Goal: Task Accomplishment & Management: Manage account settings

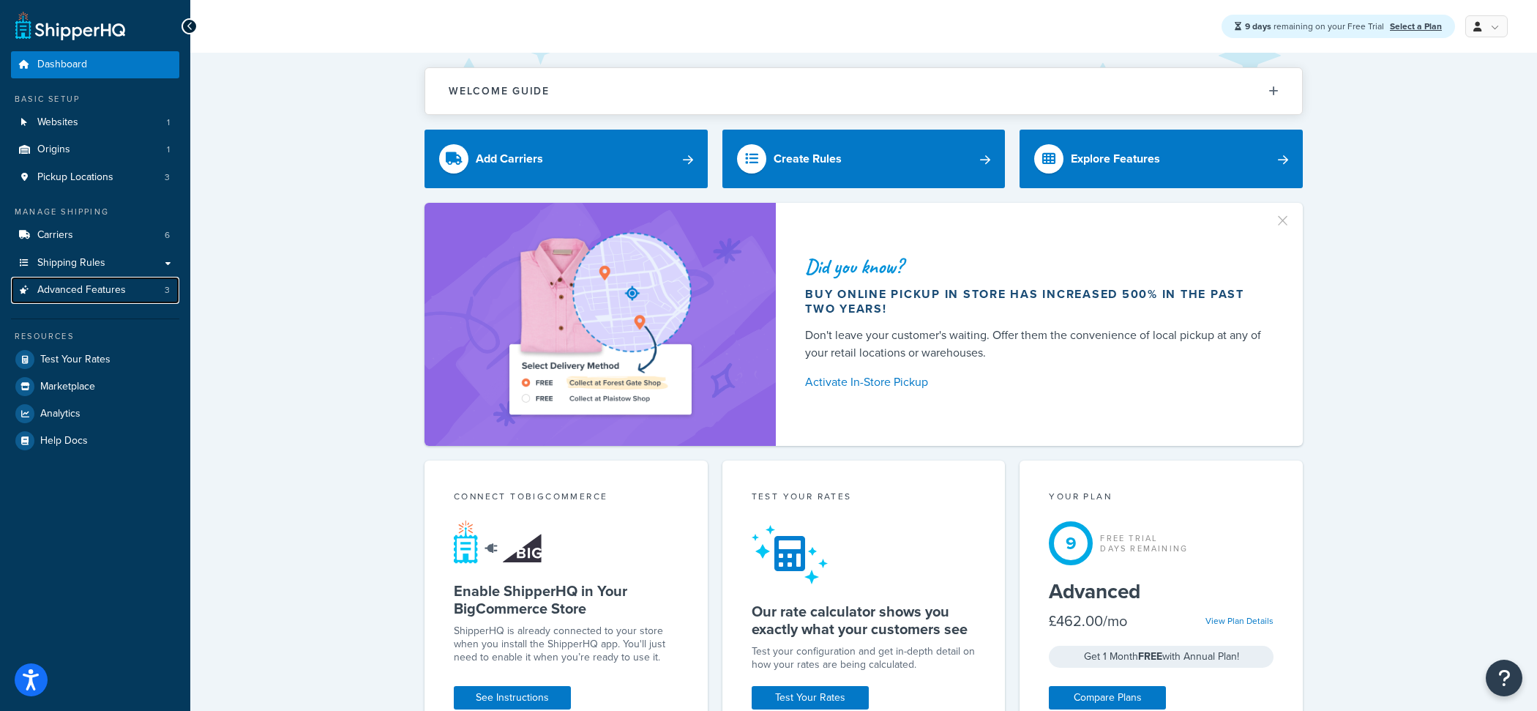
click at [124, 296] on link "Advanced Features 3" at bounding box center [95, 290] width 168 height 27
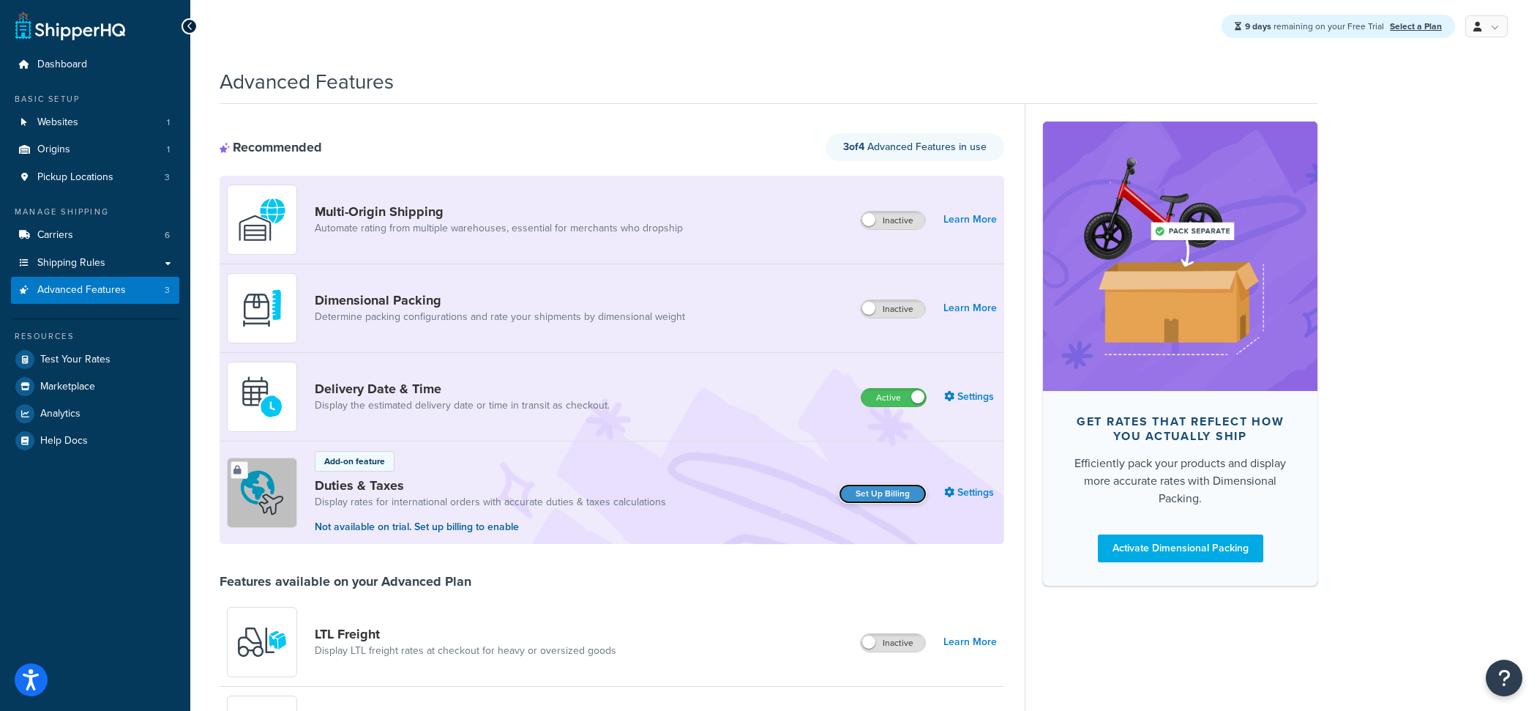
click at [897, 494] on link "Set Up Billing" at bounding box center [883, 494] width 88 height 20
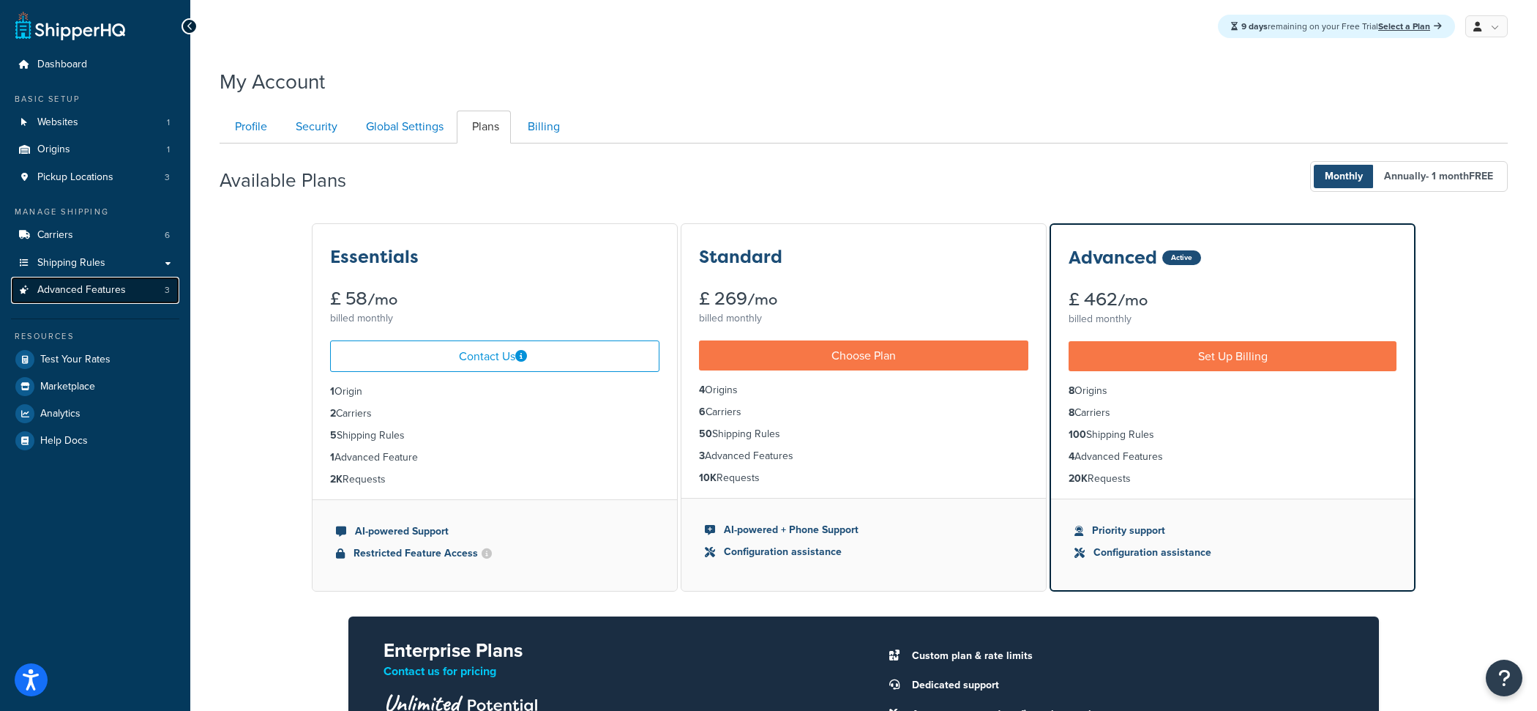
click at [153, 300] on link "Advanced Features 3" at bounding box center [95, 290] width 168 height 27
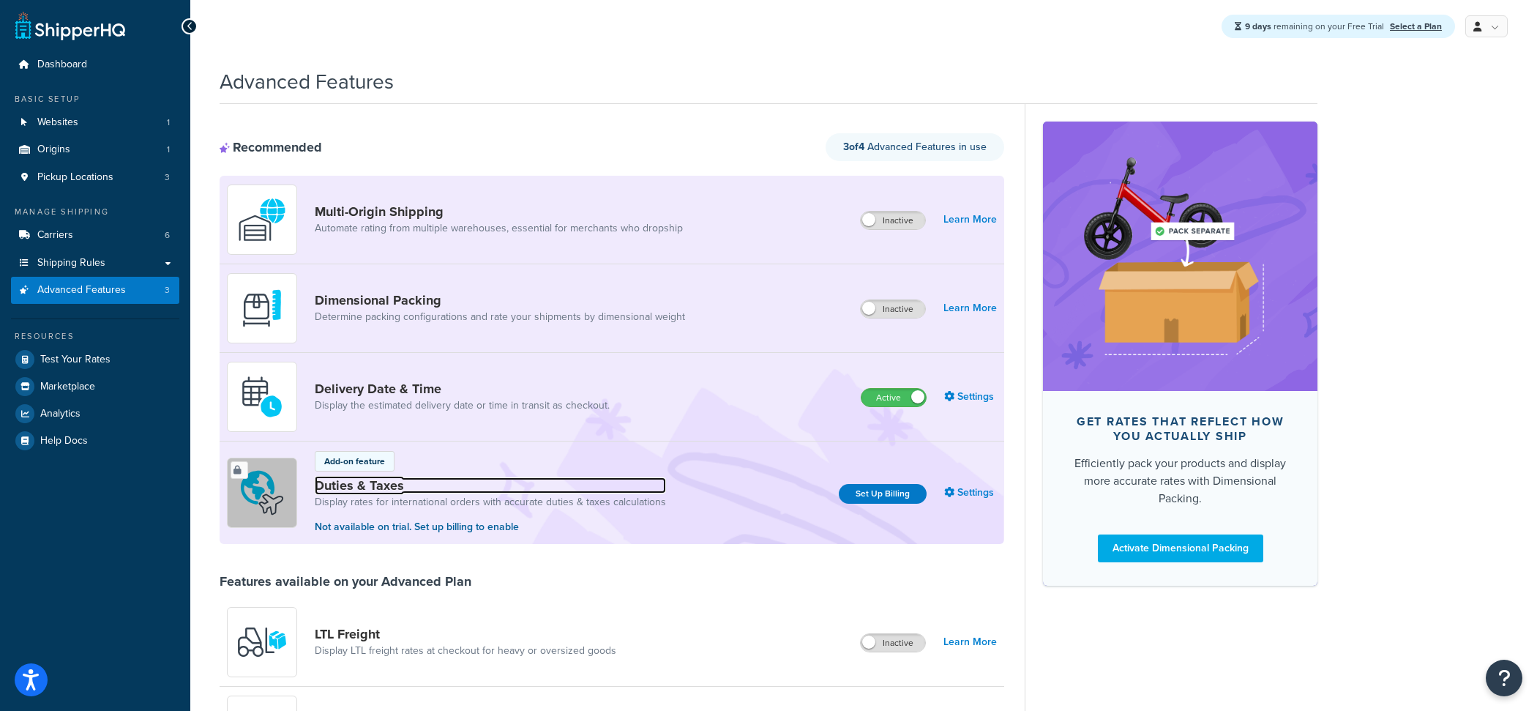
click at [376, 484] on link "Duties & Taxes" at bounding box center [490, 485] width 351 height 16
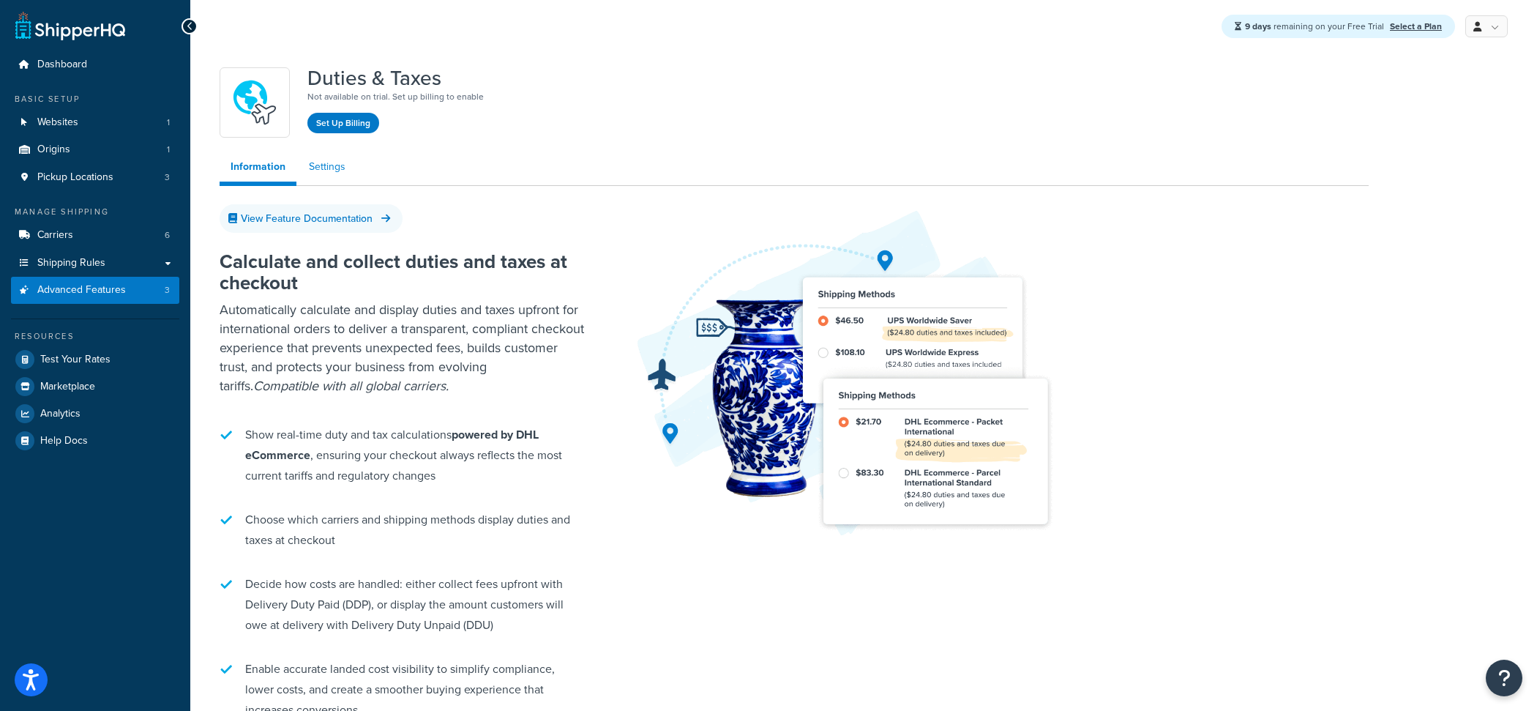
click at [352, 182] on link "Settings" at bounding box center [327, 166] width 59 height 29
select select "US"
select select "false"
select select "AVERAGE"
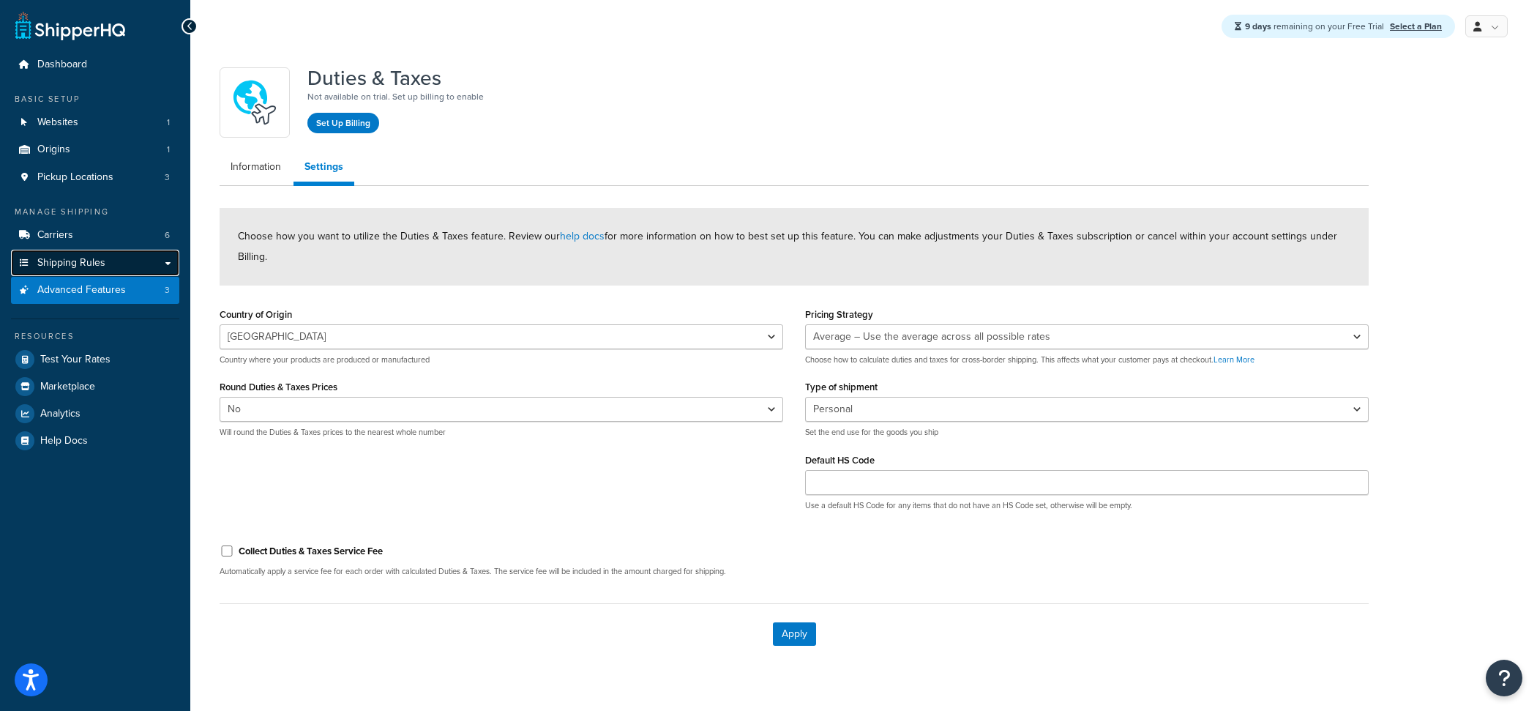
click at [95, 258] on span "Shipping Rules" at bounding box center [71, 263] width 68 height 12
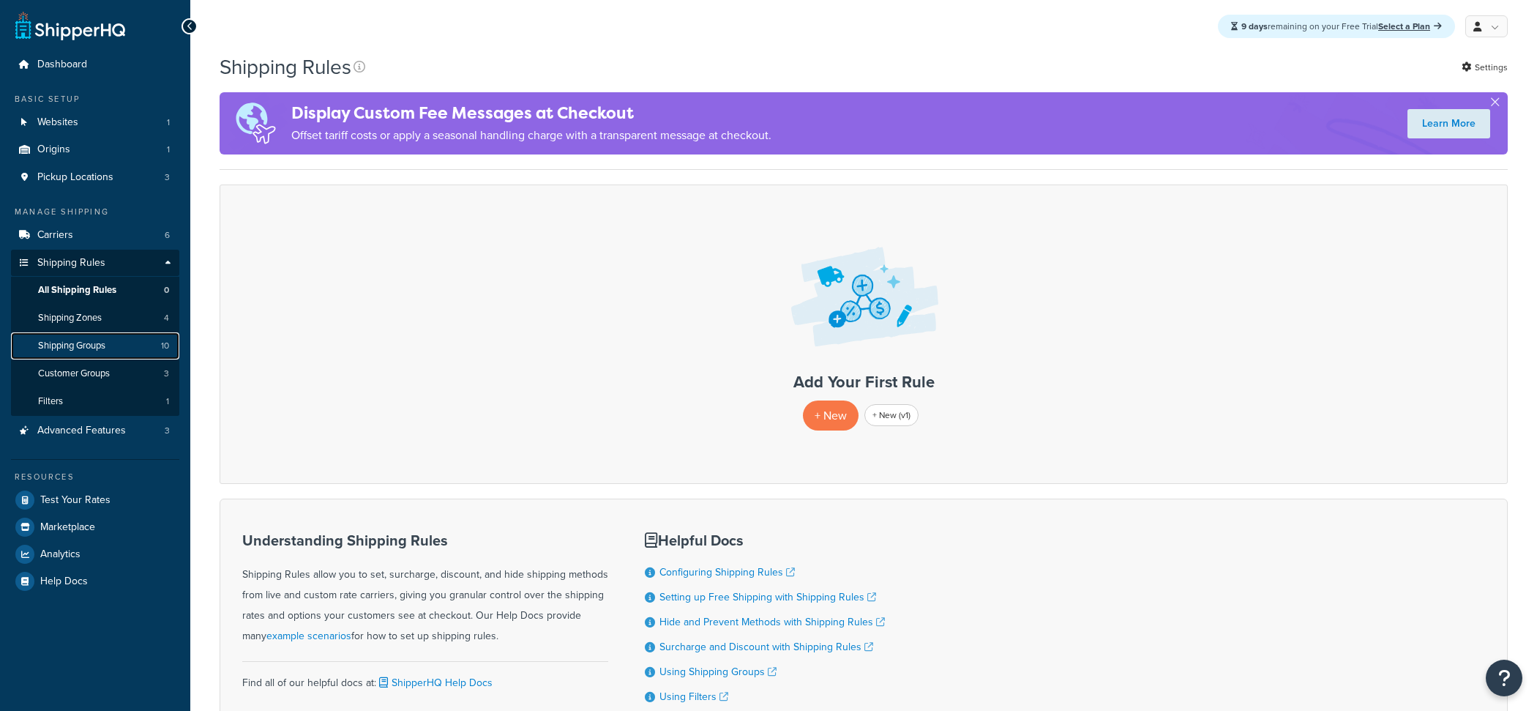
click at [105, 344] on span "Shipping Groups" at bounding box center [71, 346] width 67 height 12
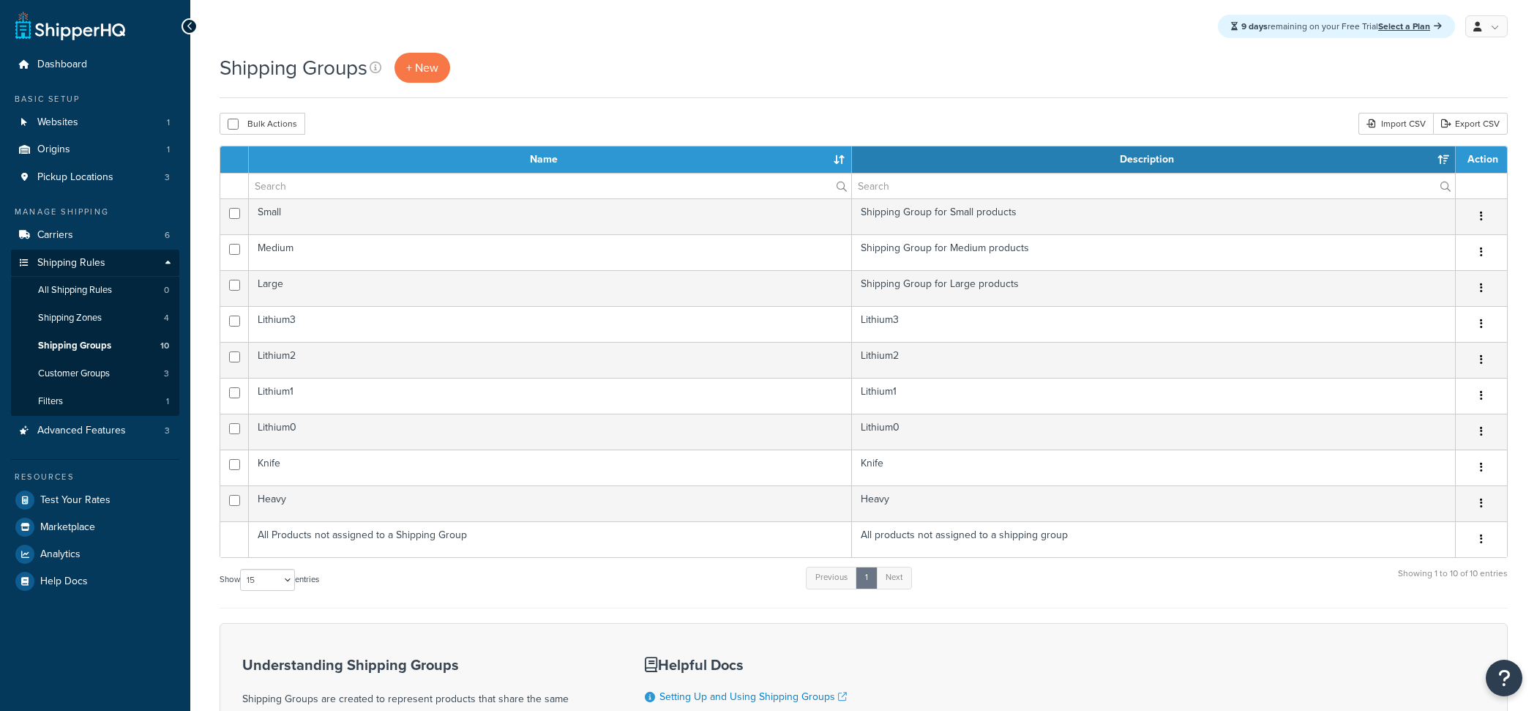
select select "15"
click at [563, 365] on td "Lithium2" at bounding box center [550, 360] width 603 height 36
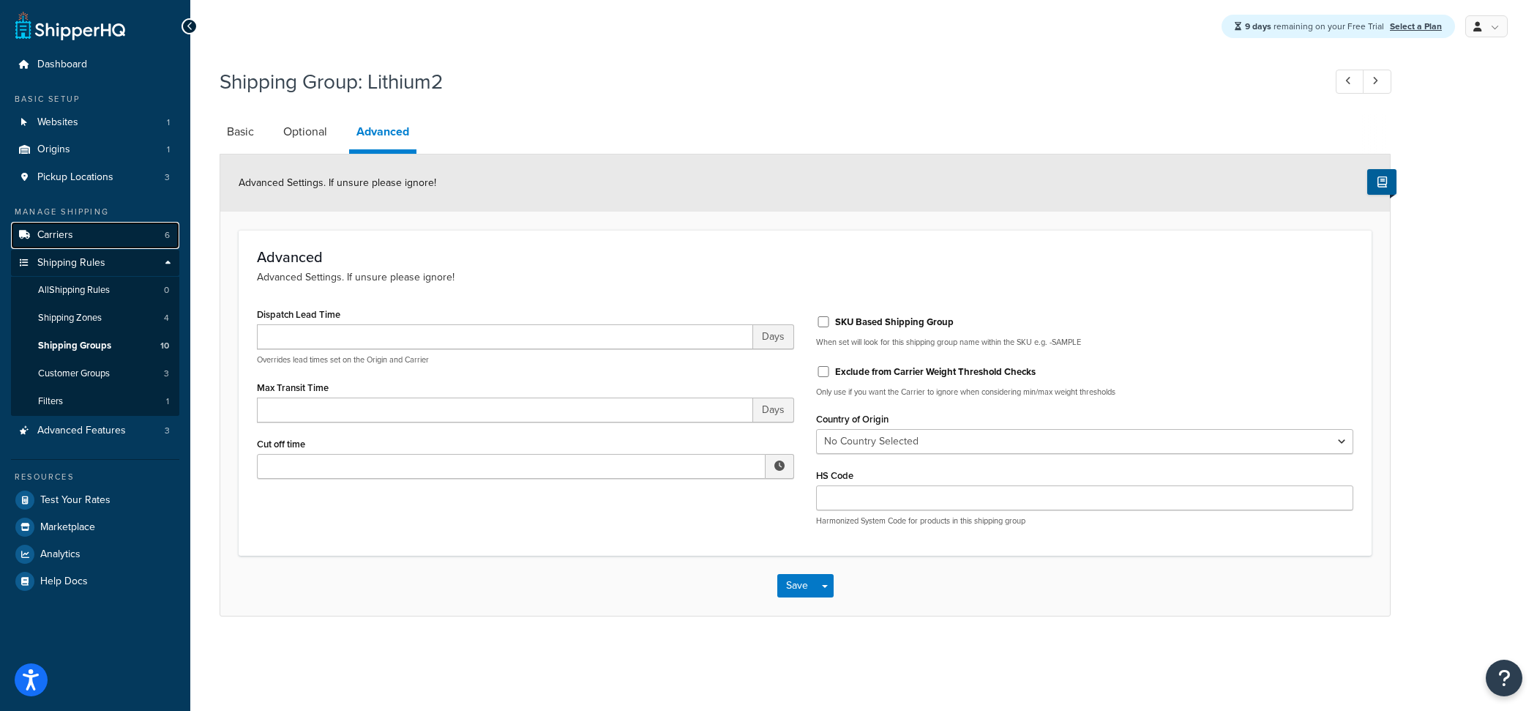
click at [127, 239] on link "Carriers 6" at bounding box center [95, 235] width 168 height 27
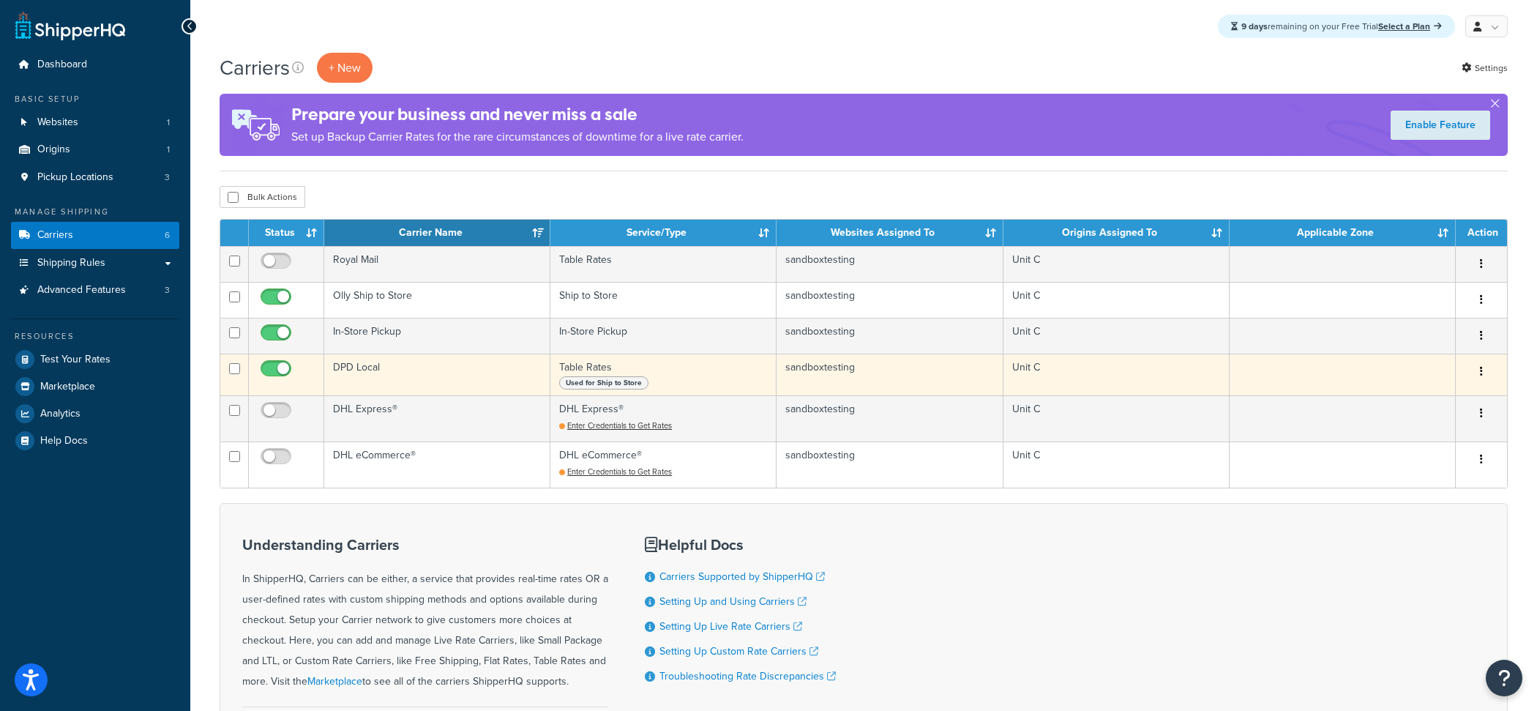
click at [418, 377] on td "DPD Local" at bounding box center [437, 375] width 226 height 42
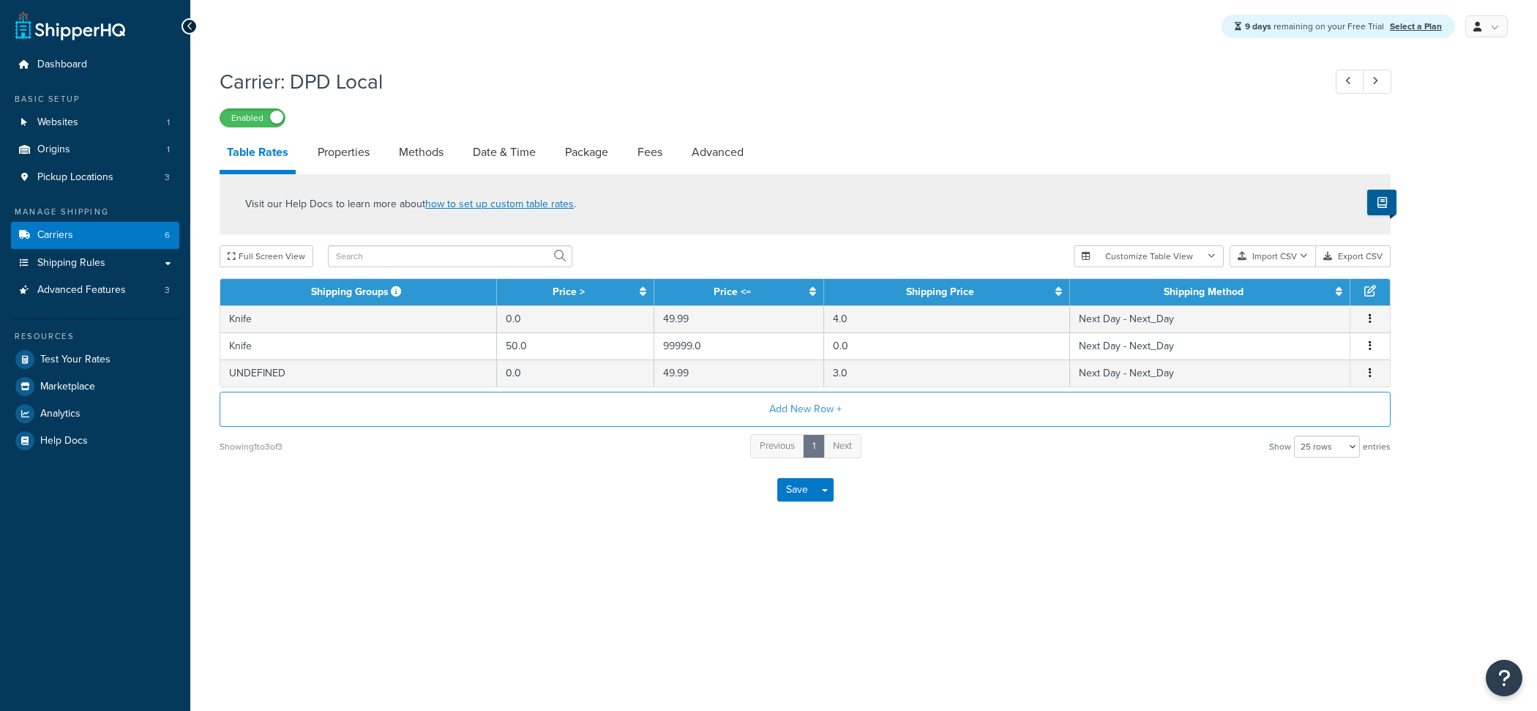
select select "25"
click at [594, 162] on link "Package" at bounding box center [587, 152] width 58 height 35
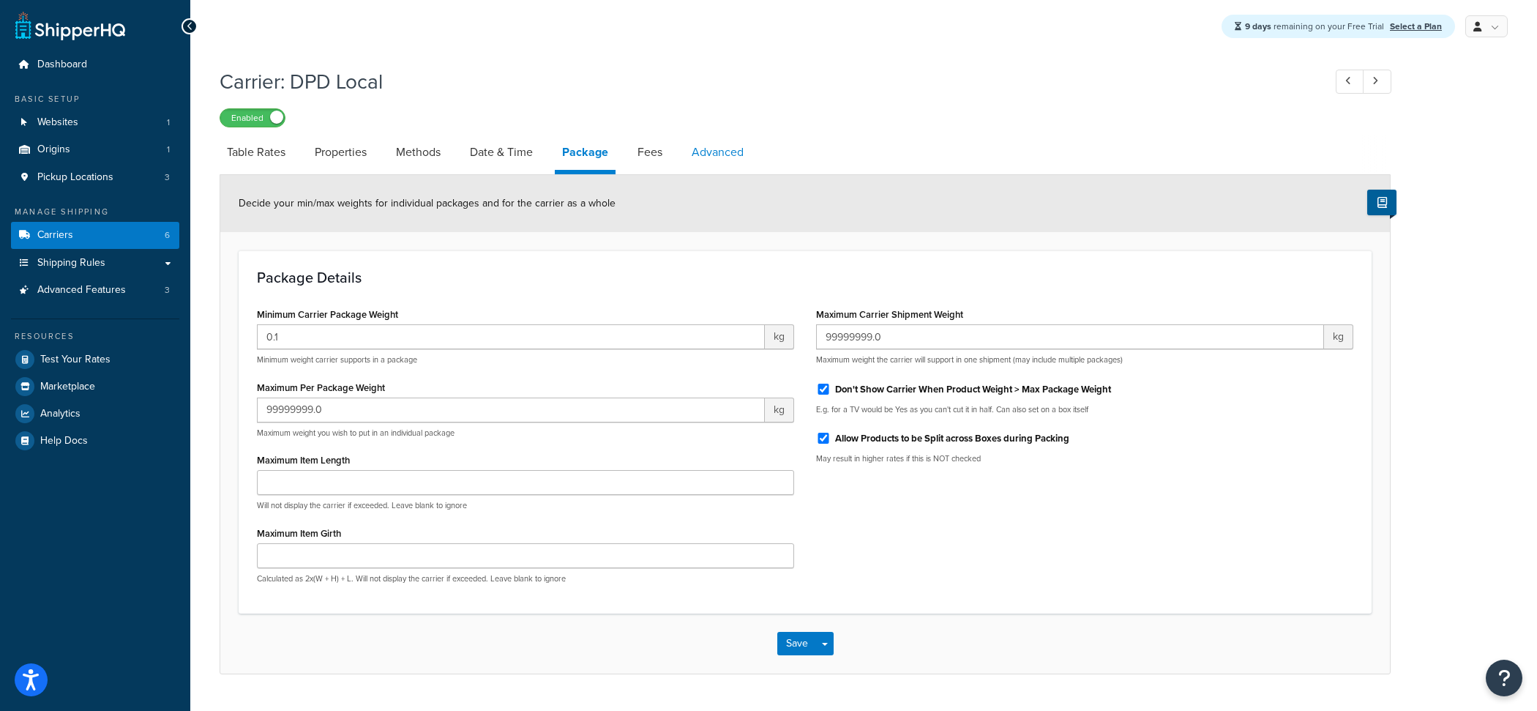
click at [724, 160] on link "Advanced" at bounding box center [717, 152] width 67 height 35
select select "false"
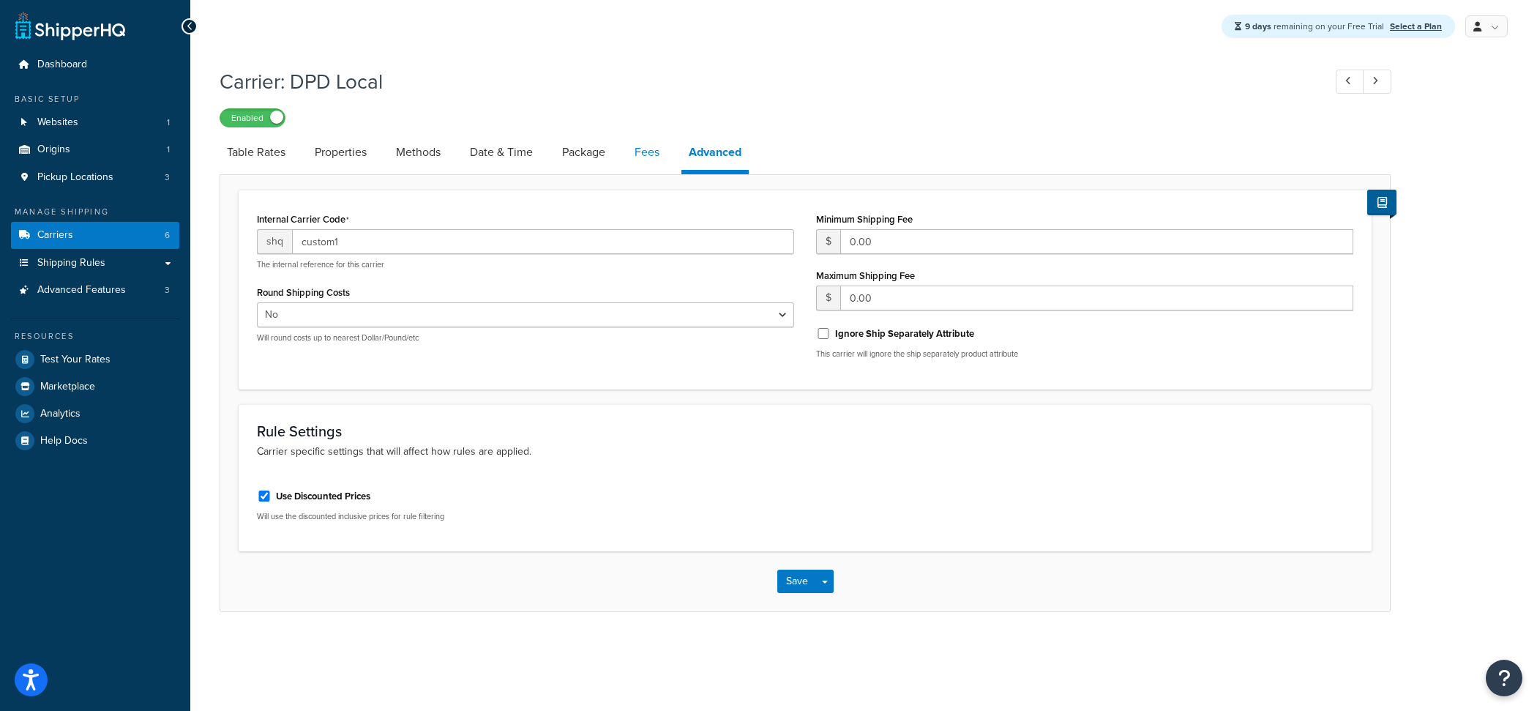
click at [632, 152] on link "Fees" at bounding box center [647, 152] width 40 height 35
select select "AFTER"
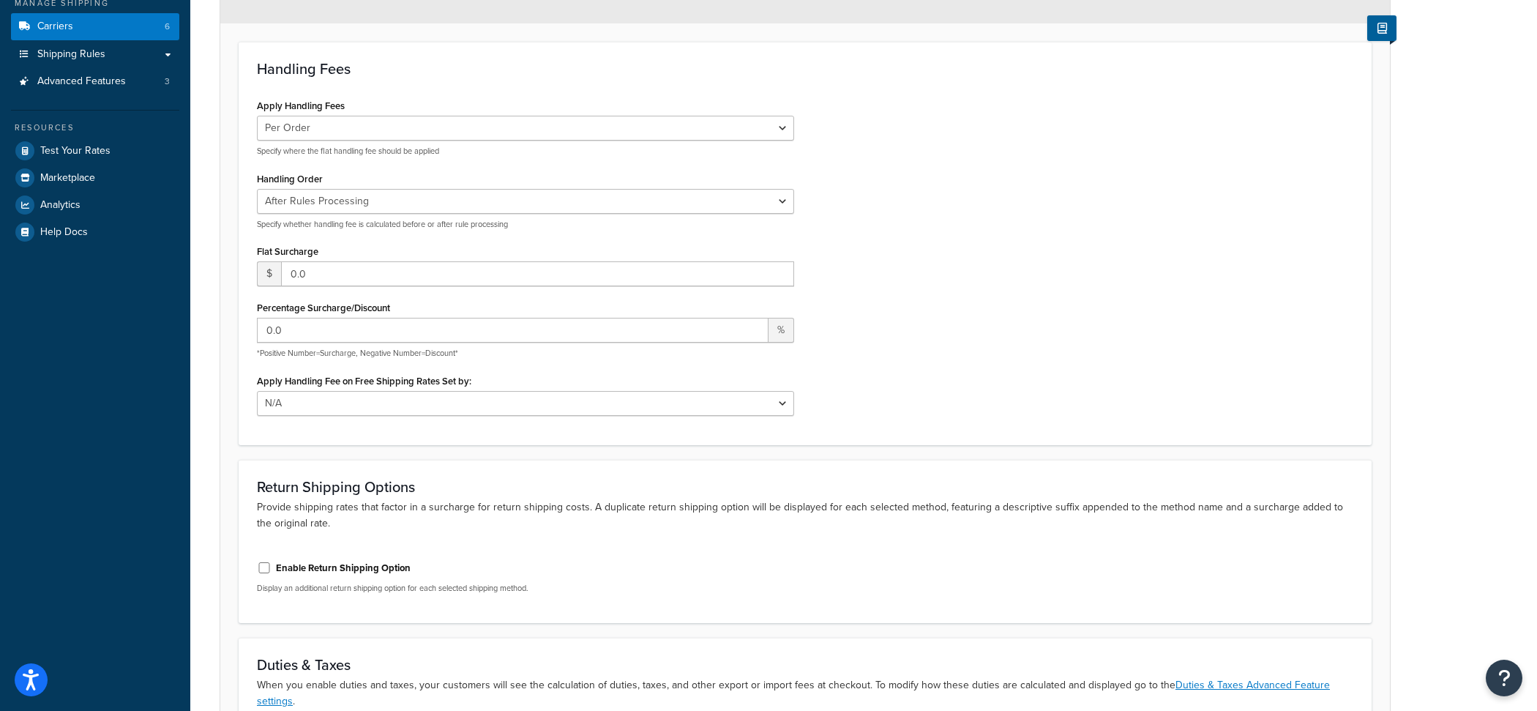
scroll to position [426, 0]
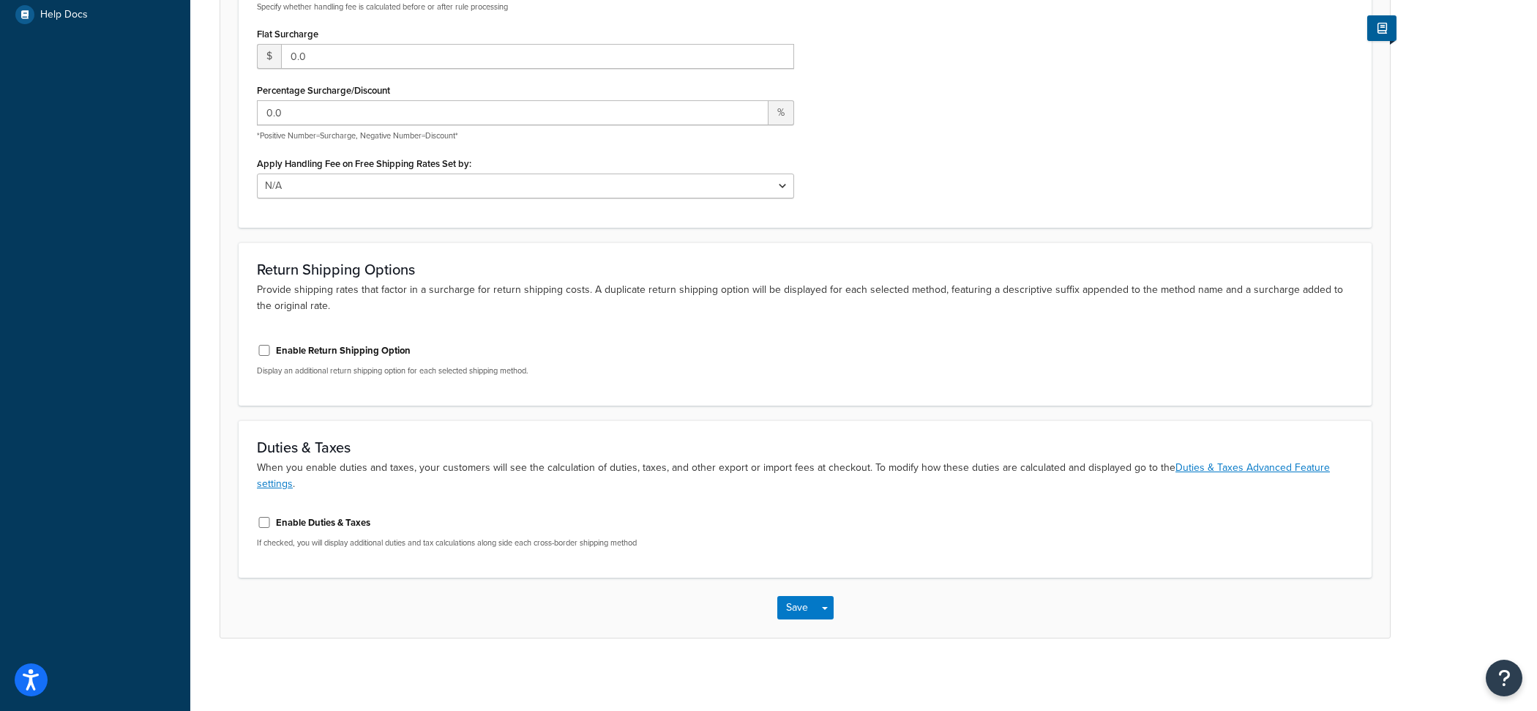
click at [311, 518] on label "Enable Duties & Taxes" at bounding box center [323, 522] width 94 height 13
click at [272, 518] on input "Enable Duties & Taxes" at bounding box center [264, 522] width 15 height 11
checkbox input "true"
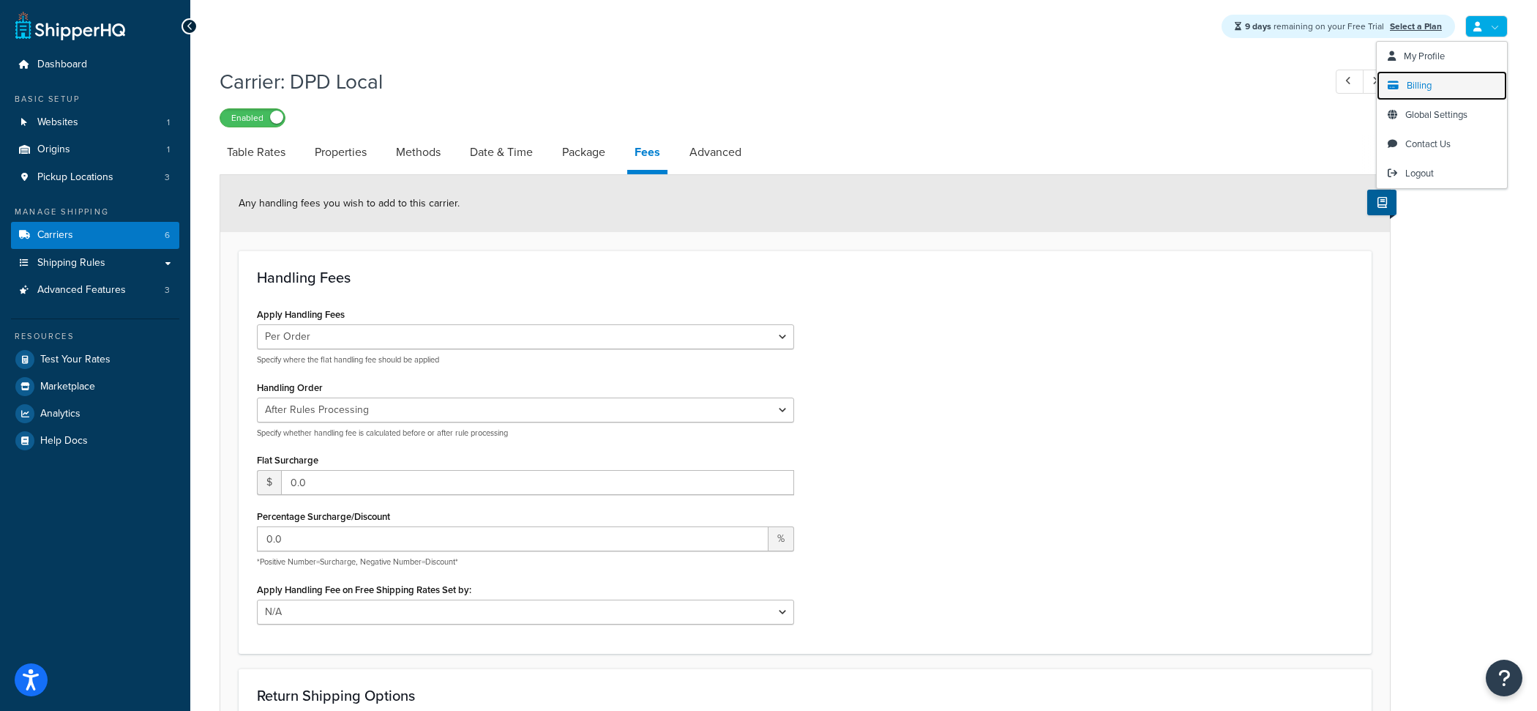
click at [1453, 87] on link "Billing" at bounding box center [1442, 85] width 130 height 29
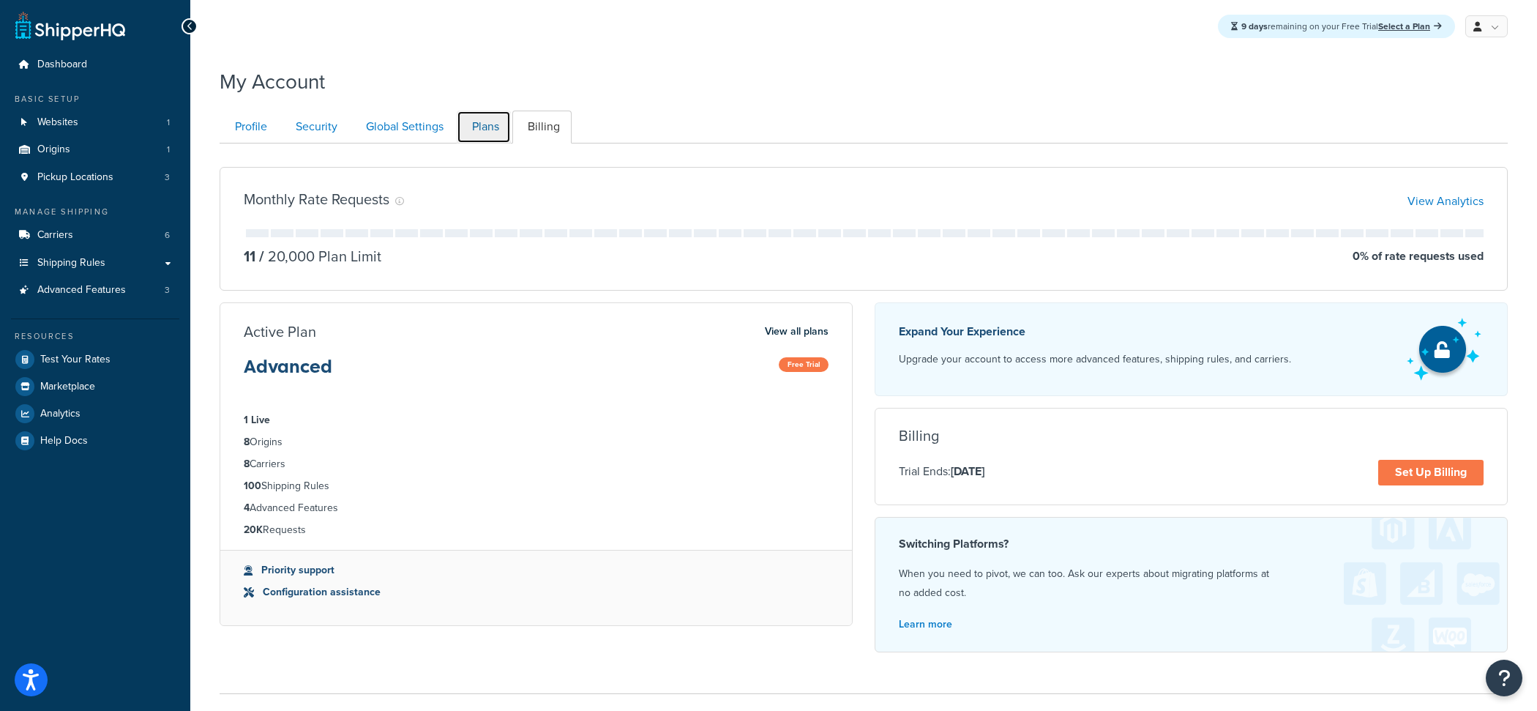
click at [491, 129] on link "Plans" at bounding box center [484, 127] width 54 height 33
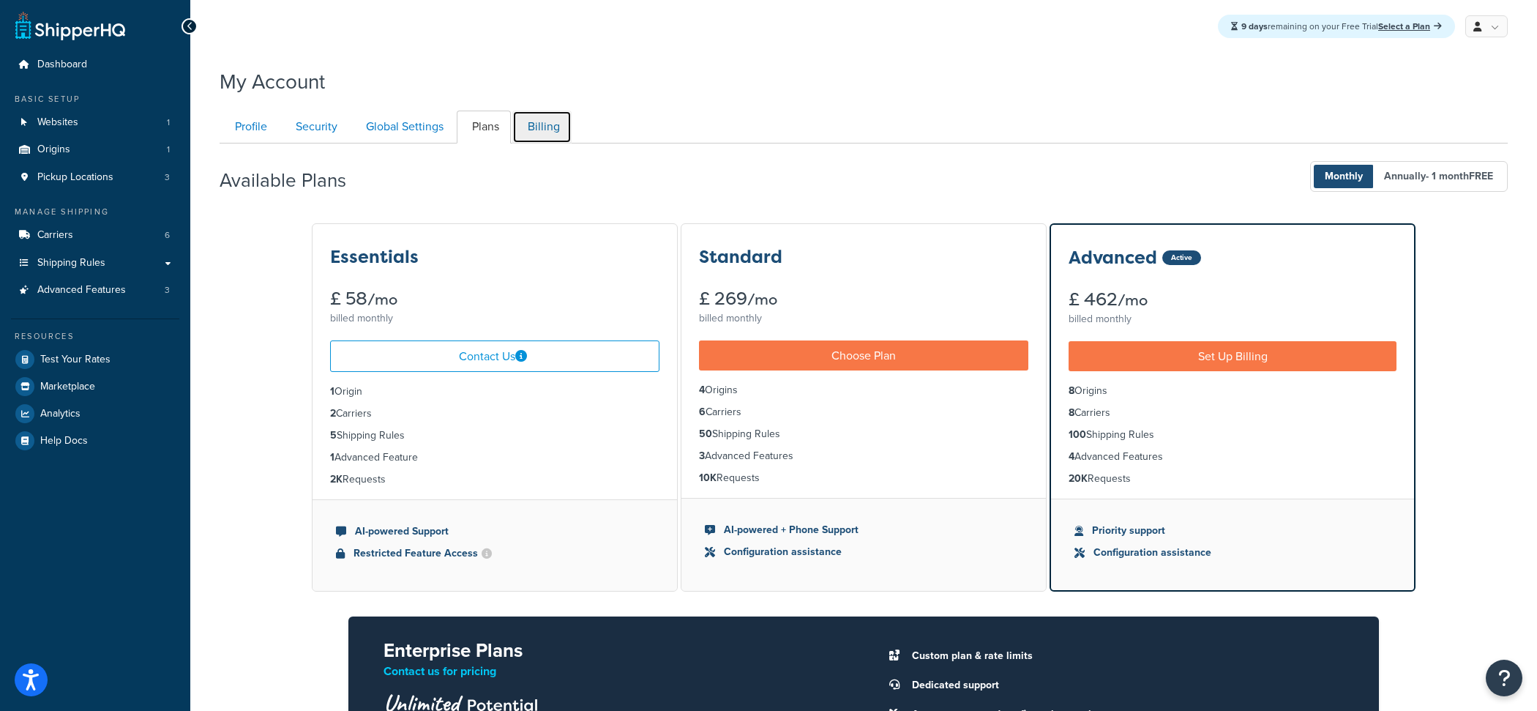
click at [544, 138] on link "Billing" at bounding box center [541, 127] width 59 height 33
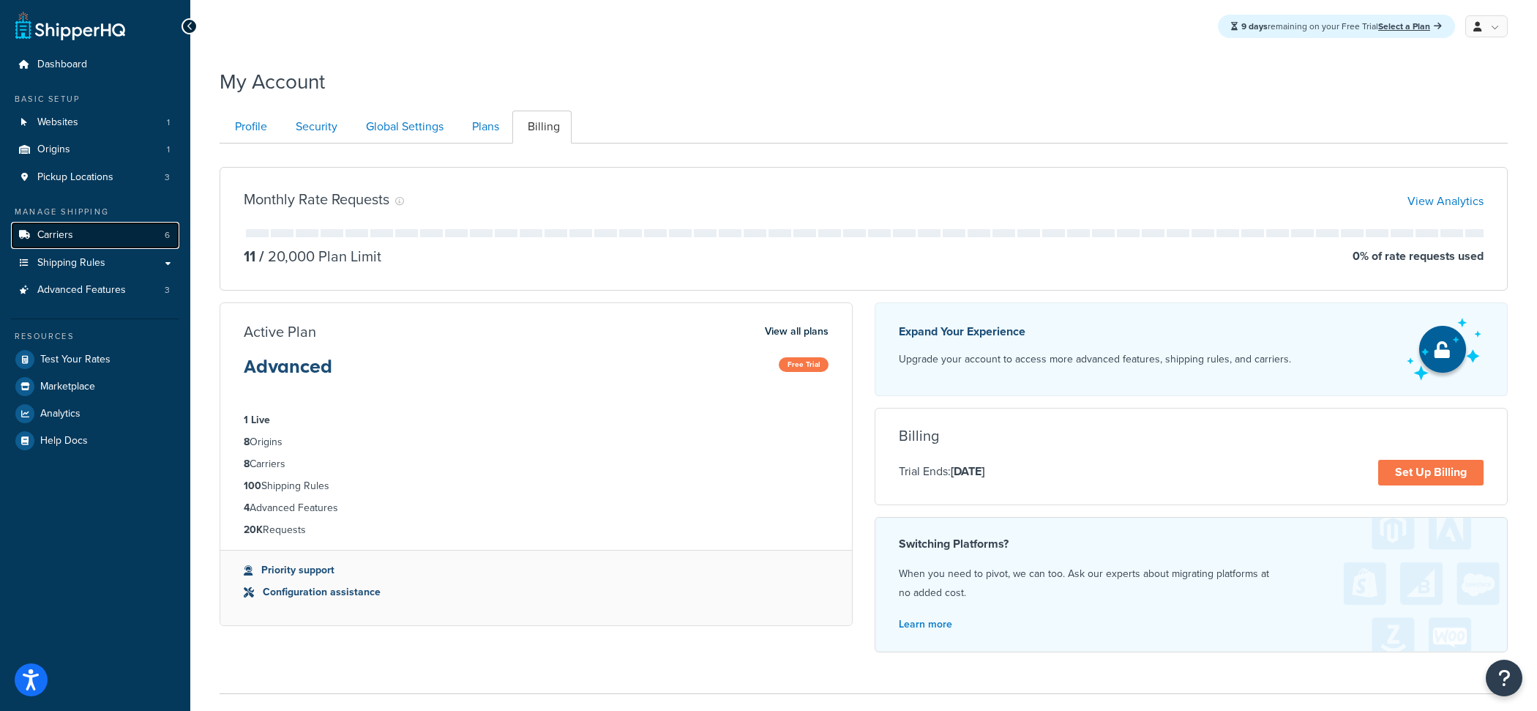
click at [98, 234] on link "Carriers 6" at bounding box center [95, 235] width 168 height 27
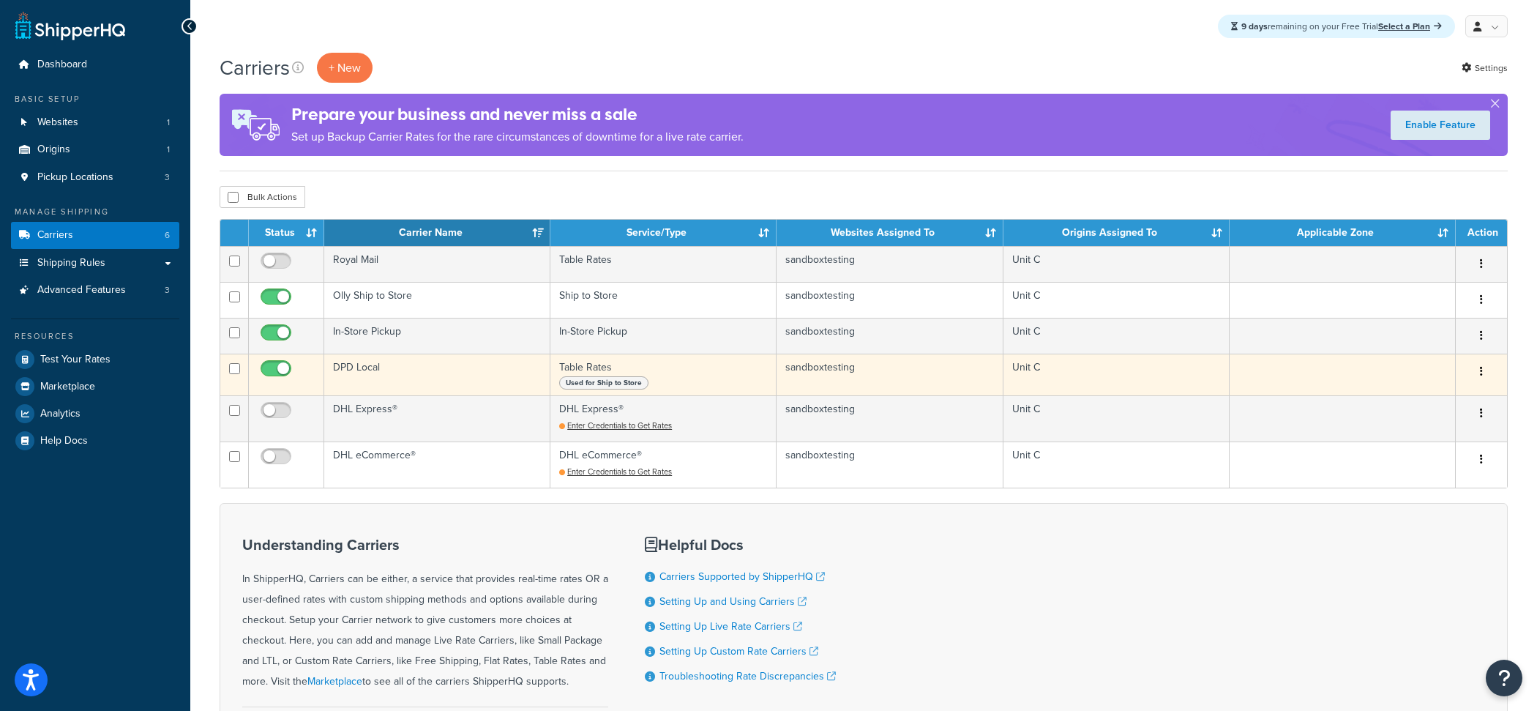
click at [414, 364] on td "DPD Local" at bounding box center [437, 375] width 226 height 42
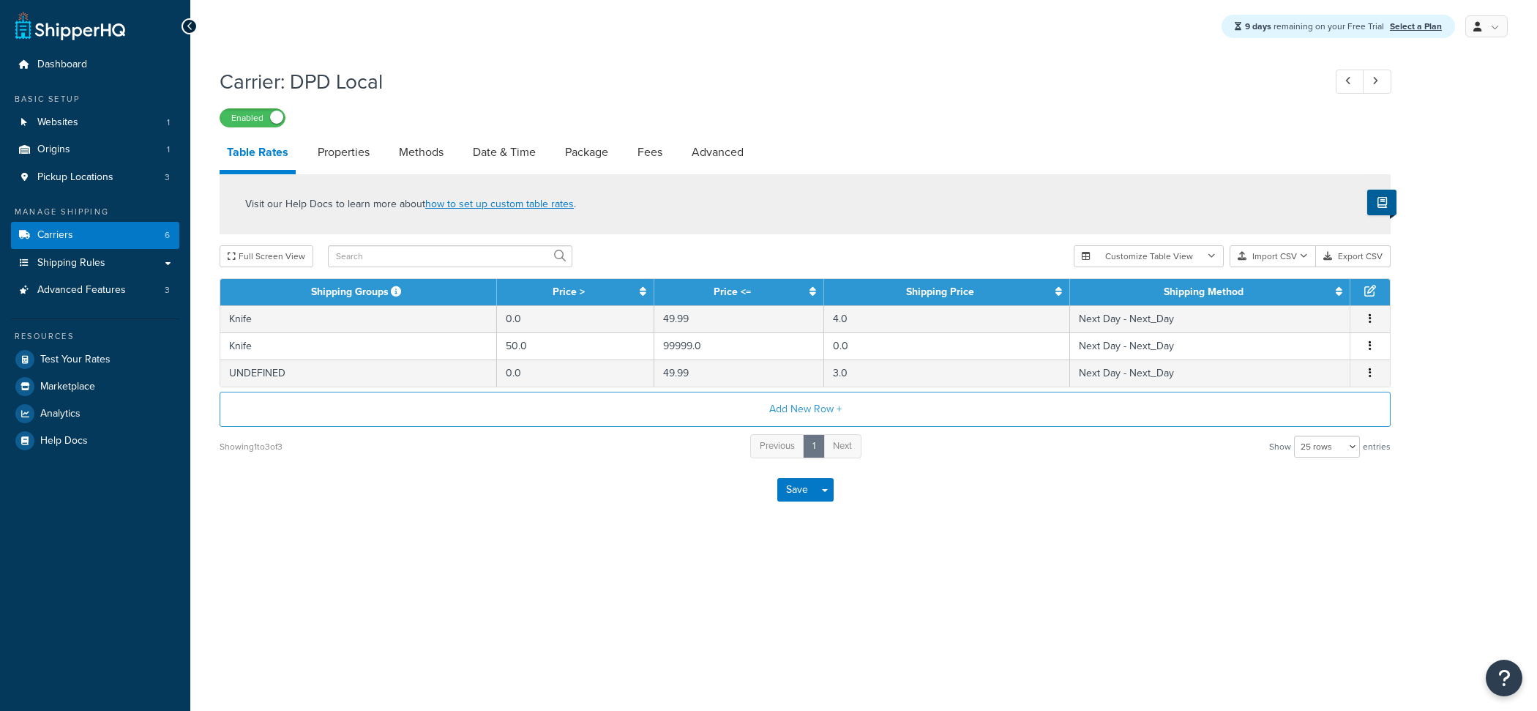
select select "25"
click at [348, 153] on link "Properties" at bounding box center [343, 152] width 67 height 35
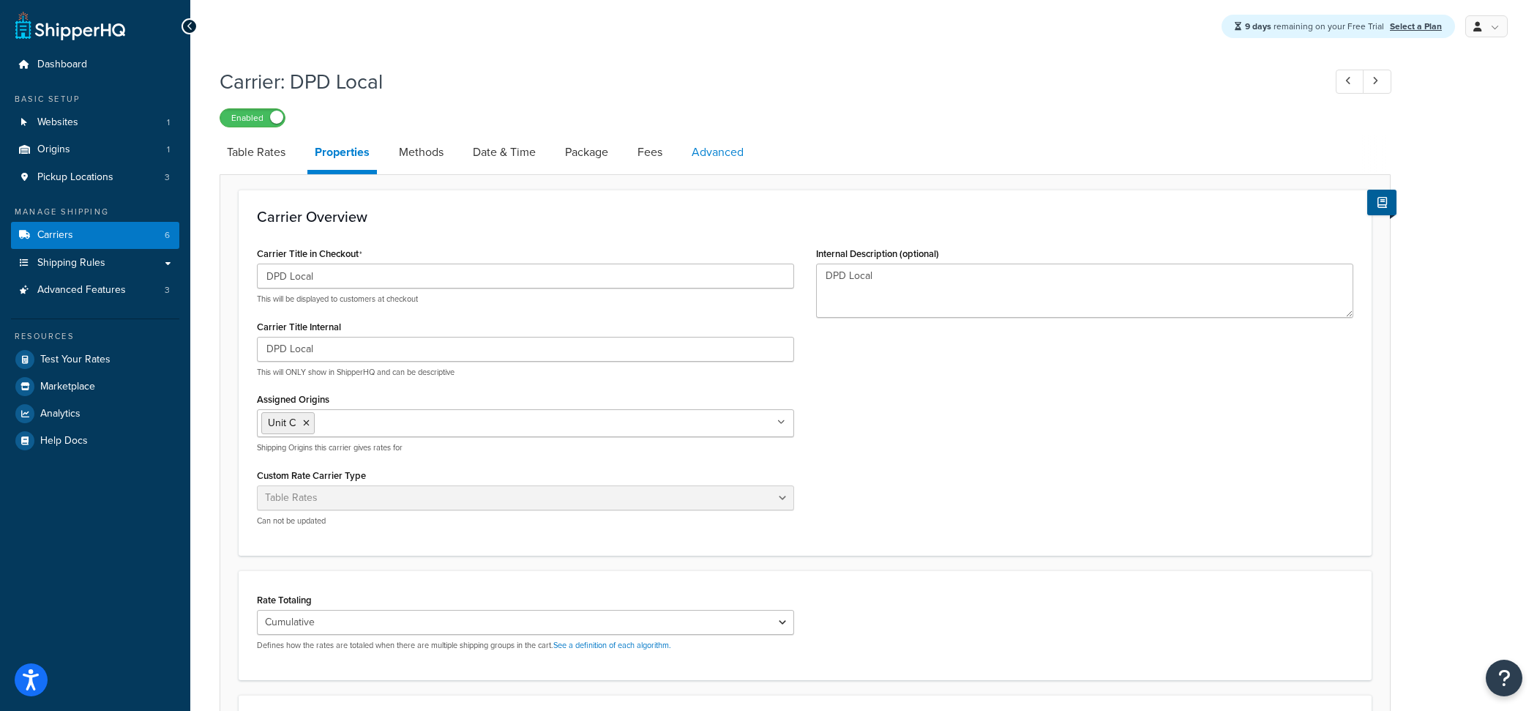
click at [715, 155] on link "Advanced" at bounding box center [717, 152] width 67 height 35
select select "false"
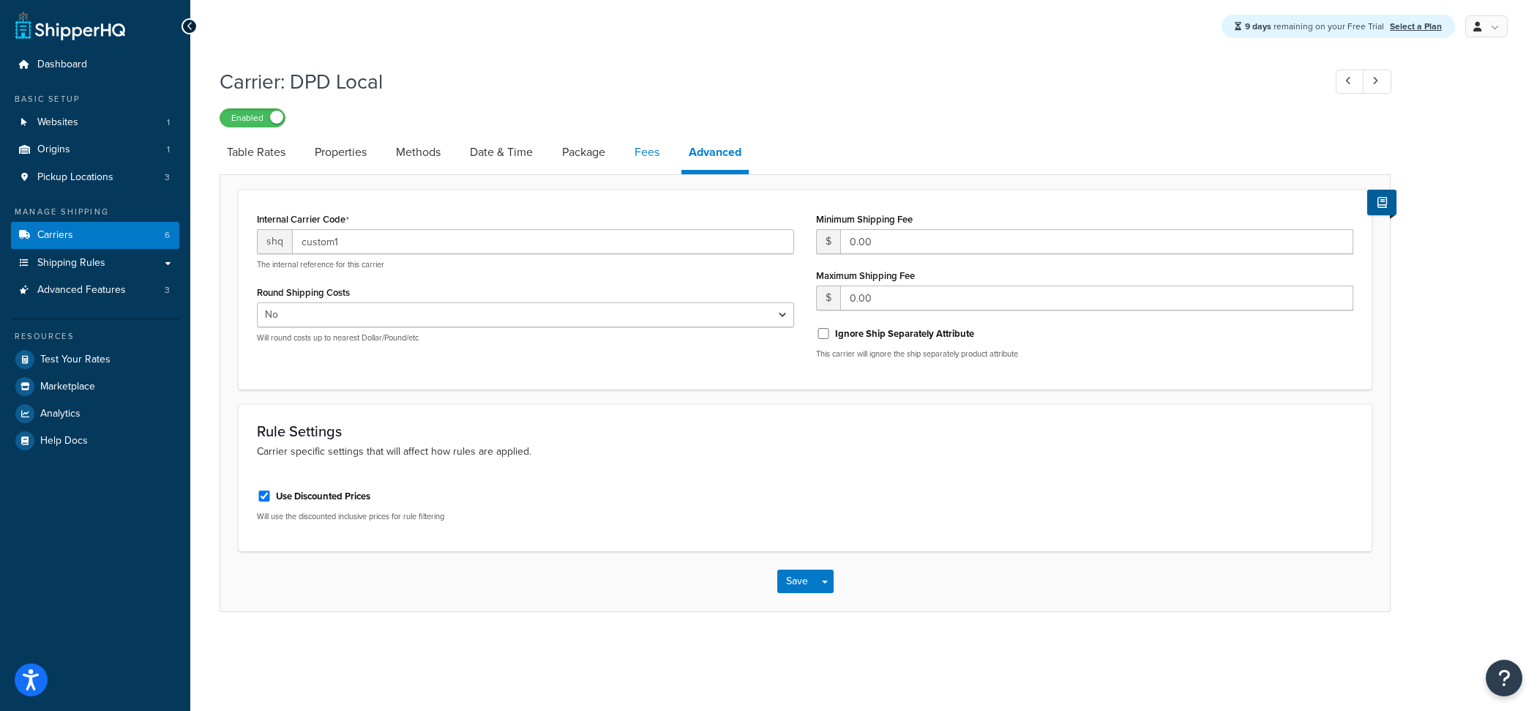
click at [658, 165] on link "Fees" at bounding box center [647, 152] width 40 height 35
select select "AFTER"
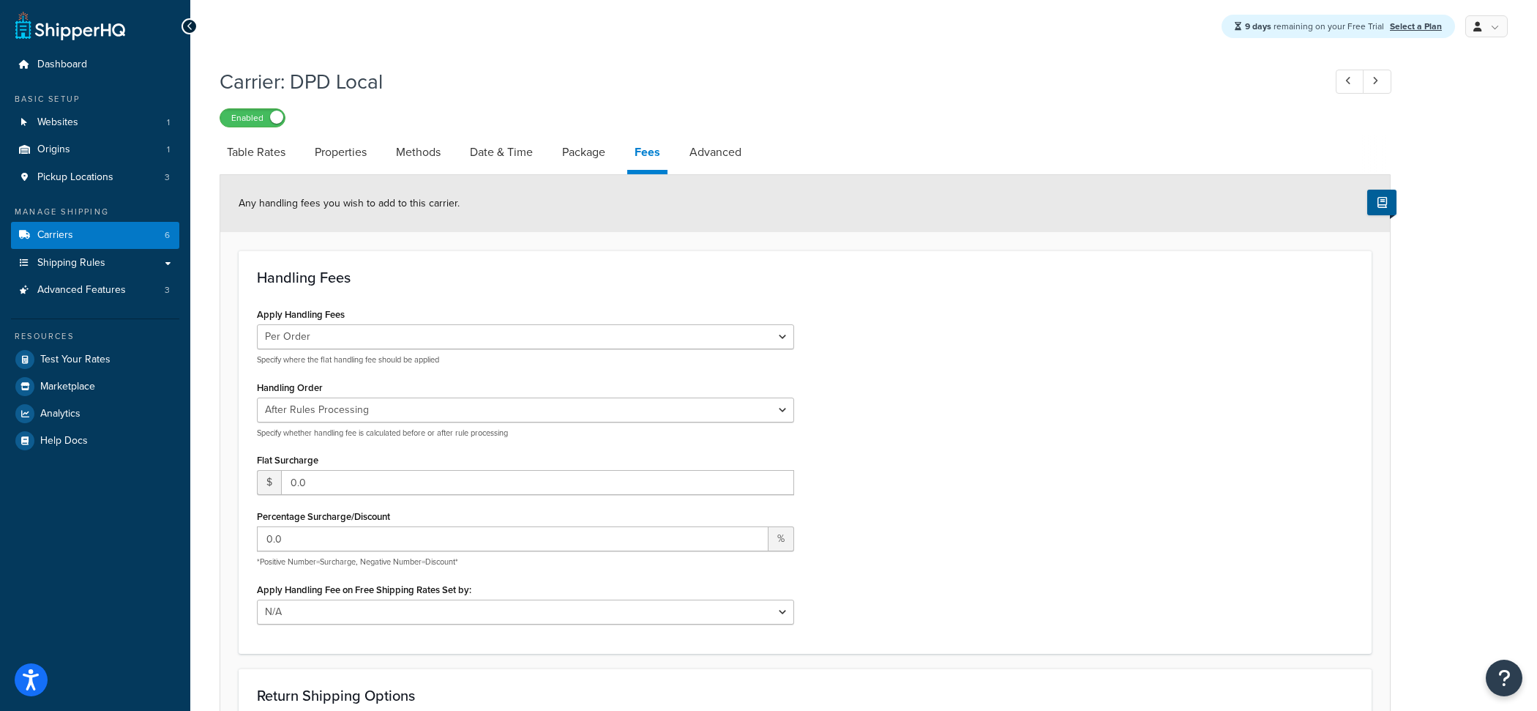
scroll to position [426, 0]
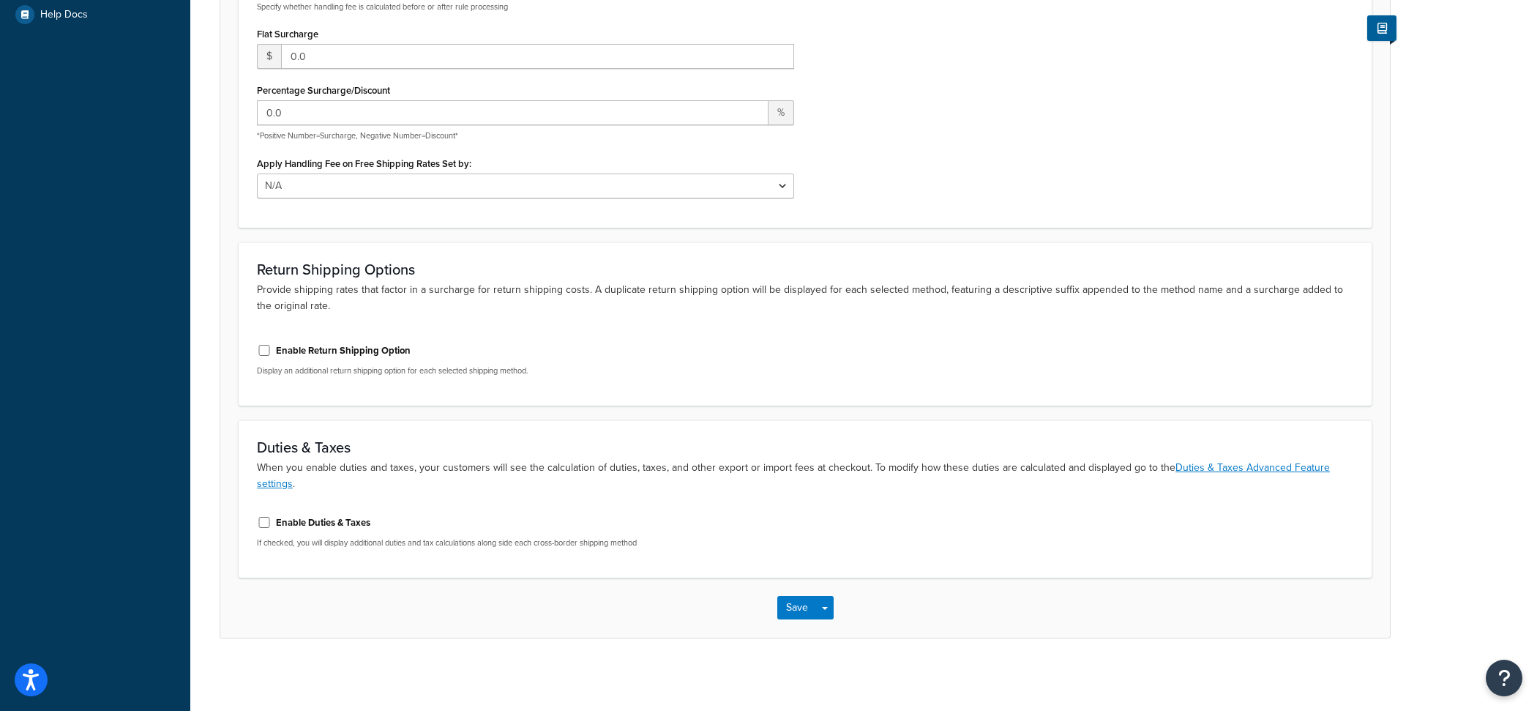
click at [350, 516] on label "Enable Duties & Taxes" at bounding box center [323, 522] width 94 height 13
click at [272, 517] on input "Enable Duties & Taxes" at bounding box center [264, 522] width 15 height 11
click at [463, 605] on div "DDP - Display and include duties & taxes in shipping rate DDU - Display duties …" at bounding box center [805, 600] width 1097 height 41
click at [325, 519] on label "Enable Duties & Taxes" at bounding box center [323, 522] width 94 height 13
click at [272, 519] on input "Enable Duties & Taxes" at bounding box center [264, 522] width 15 height 11
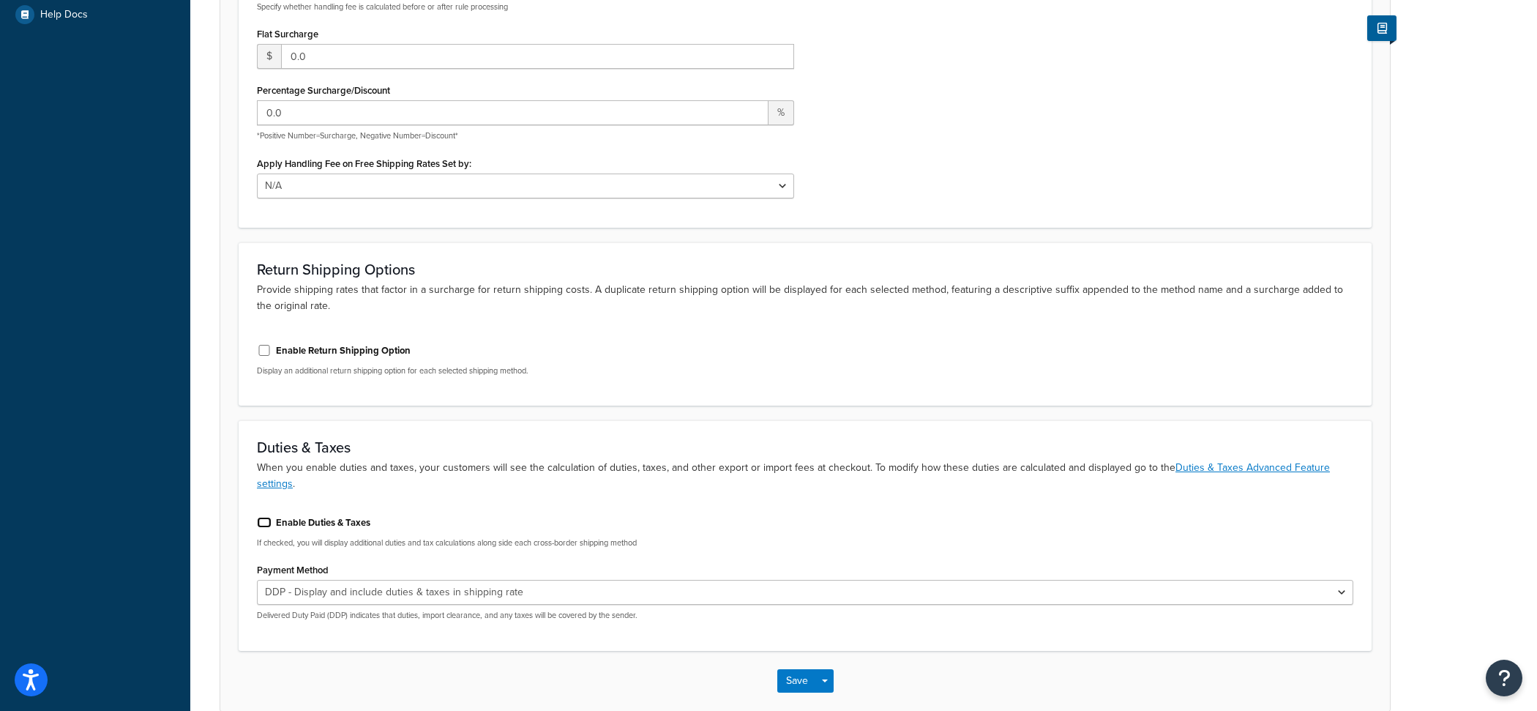
checkbox input "false"
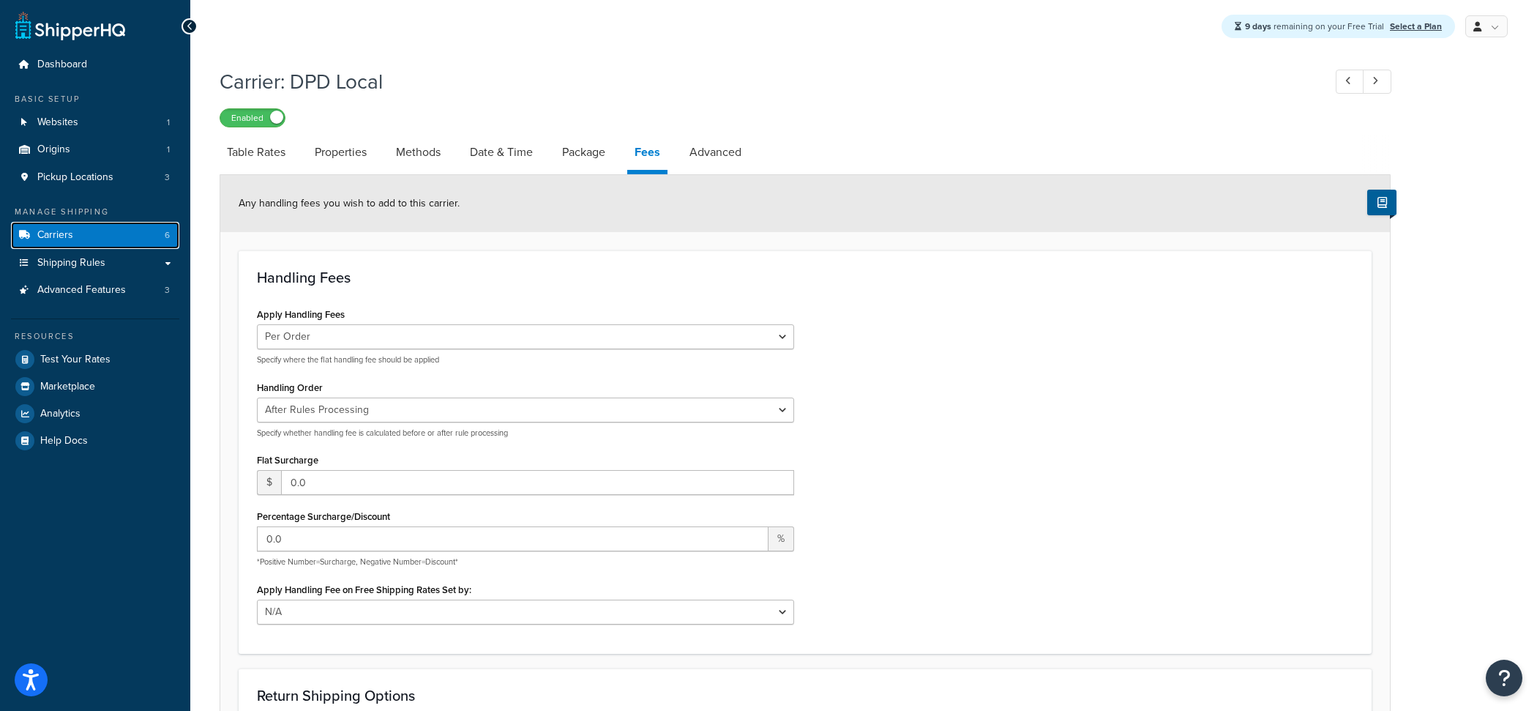
click at [111, 225] on link "Carriers 6" at bounding box center [95, 235] width 168 height 27
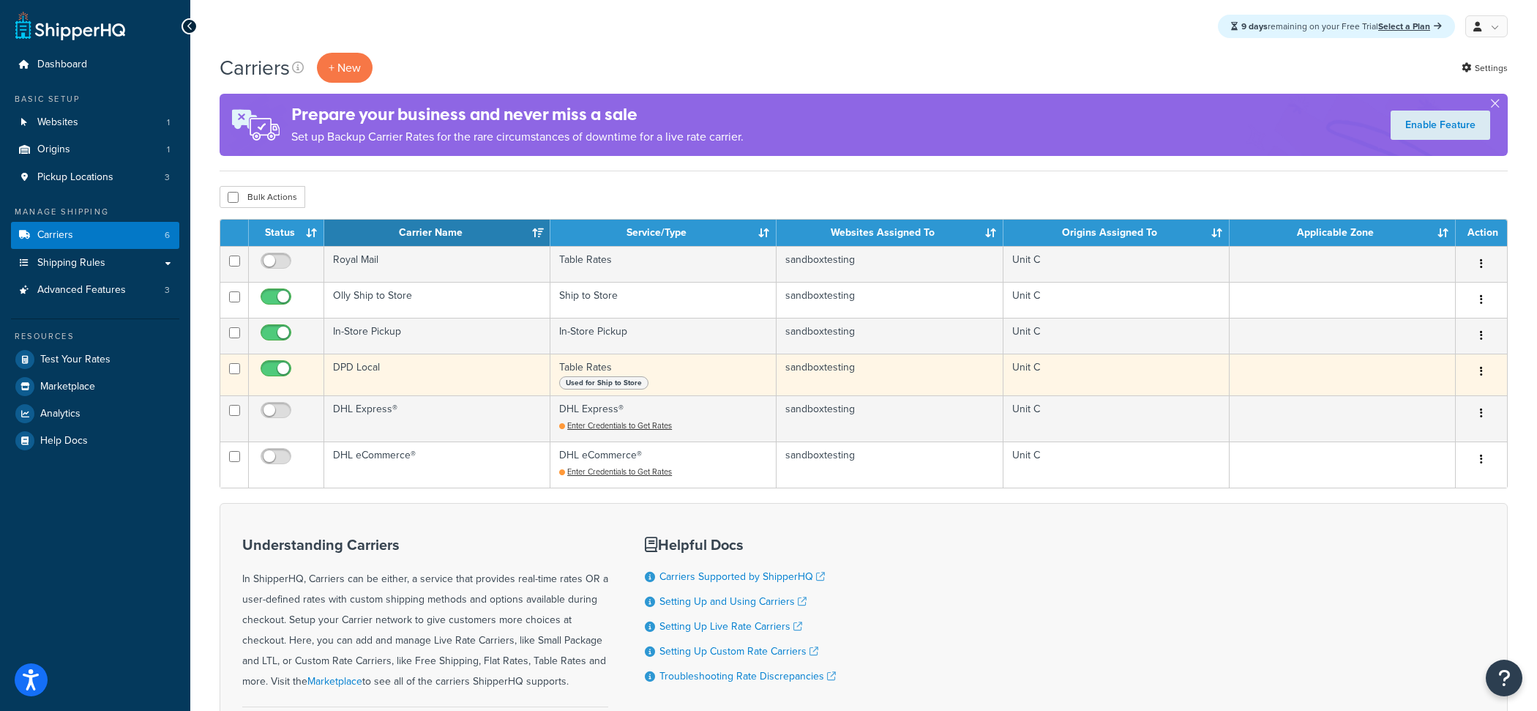
click at [491, 363] on td "DPD Local" at bounding box center [437, 375] width 226 height 42
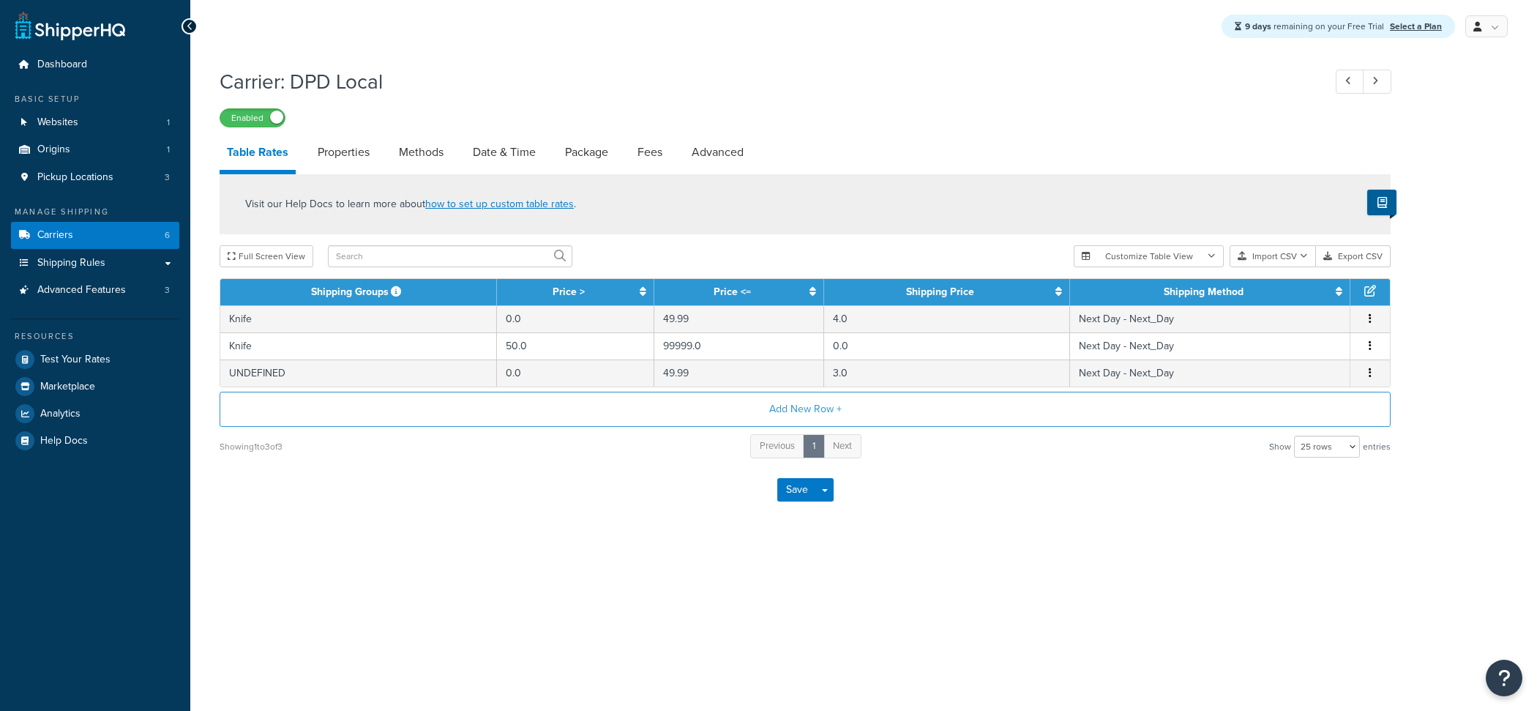
select select "25"
click at [132, 234] on link "Carriers 6" at bounding box center [95, 235] width 168 height 27
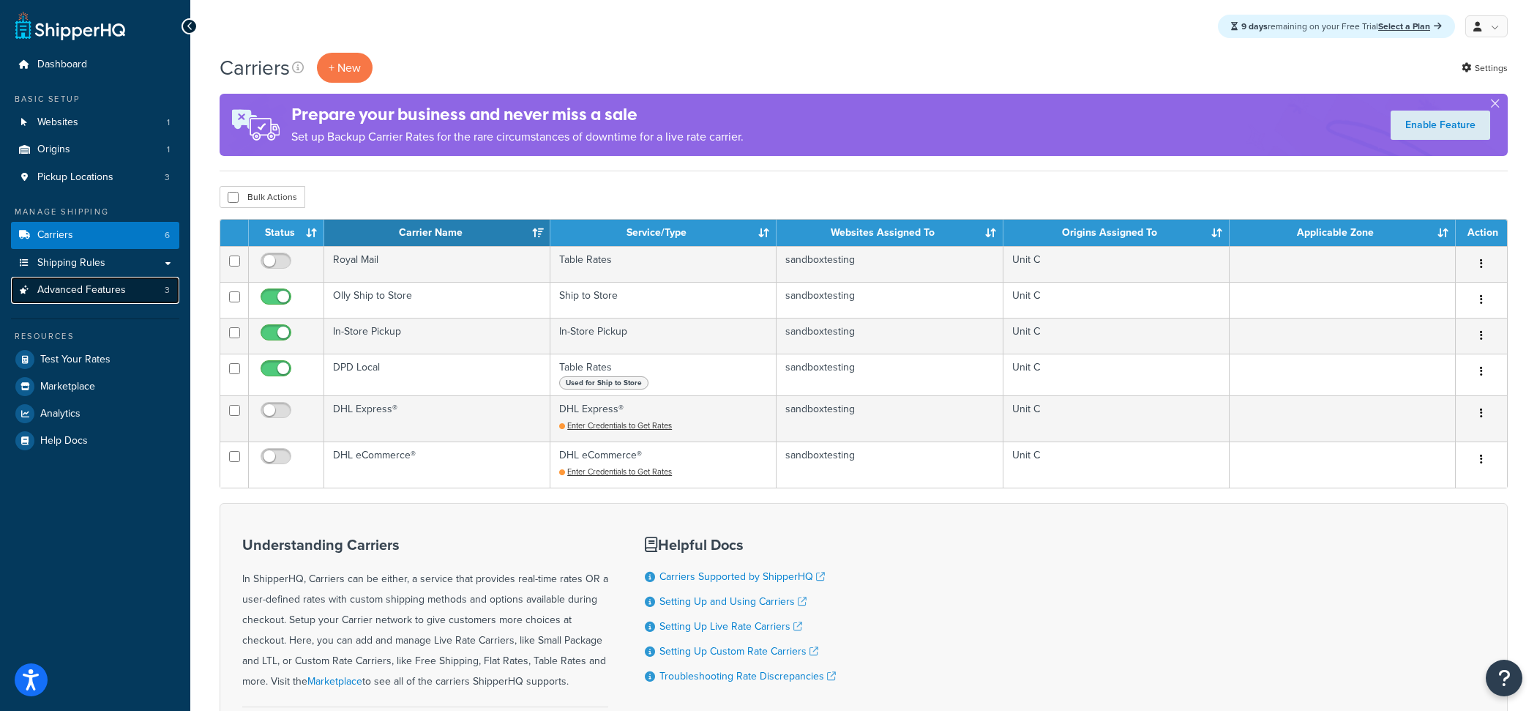
click at [134, 300] on link "Advanced Features 3" at bounding box center [95, 290] width 168 height 27
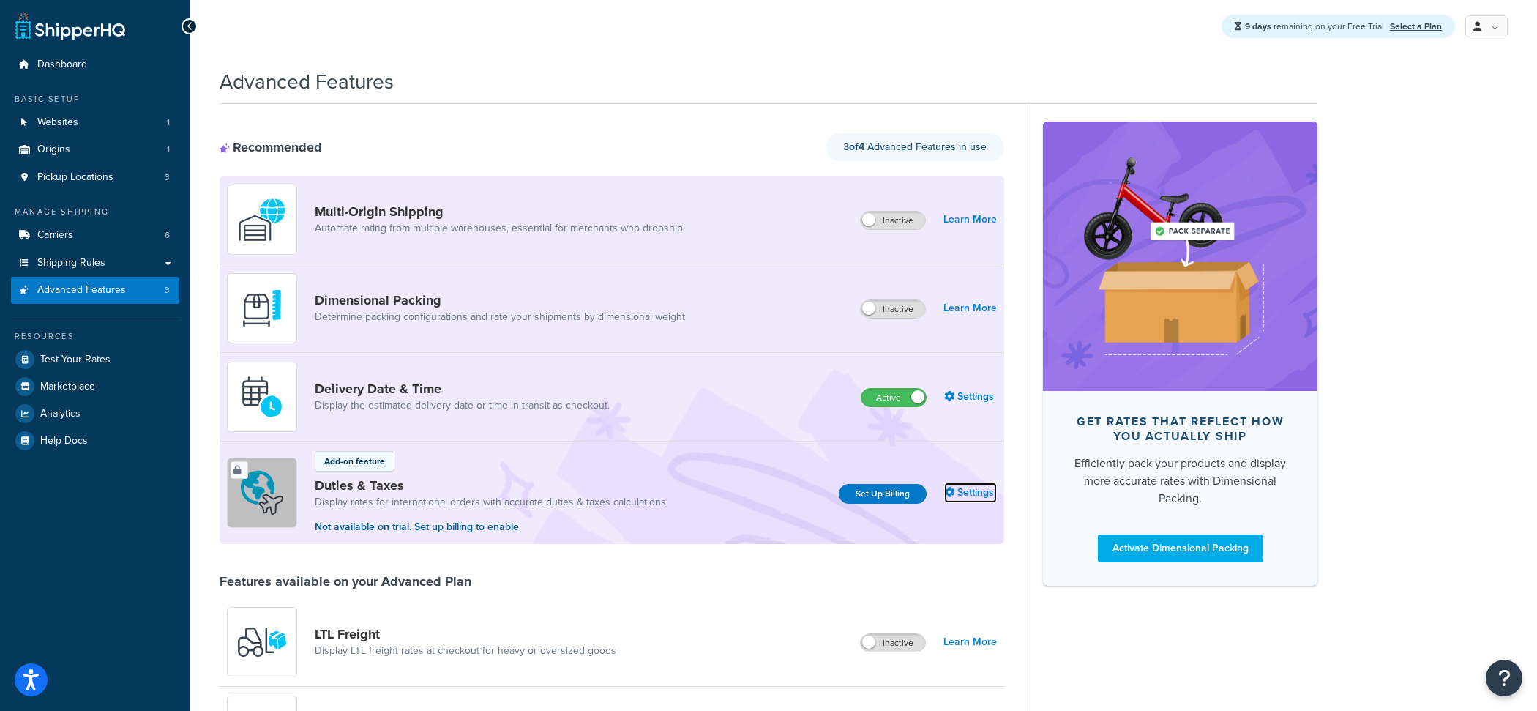
click at [965, 493] on link "Settings" at bounding box center [970, 492] width 53 height 20
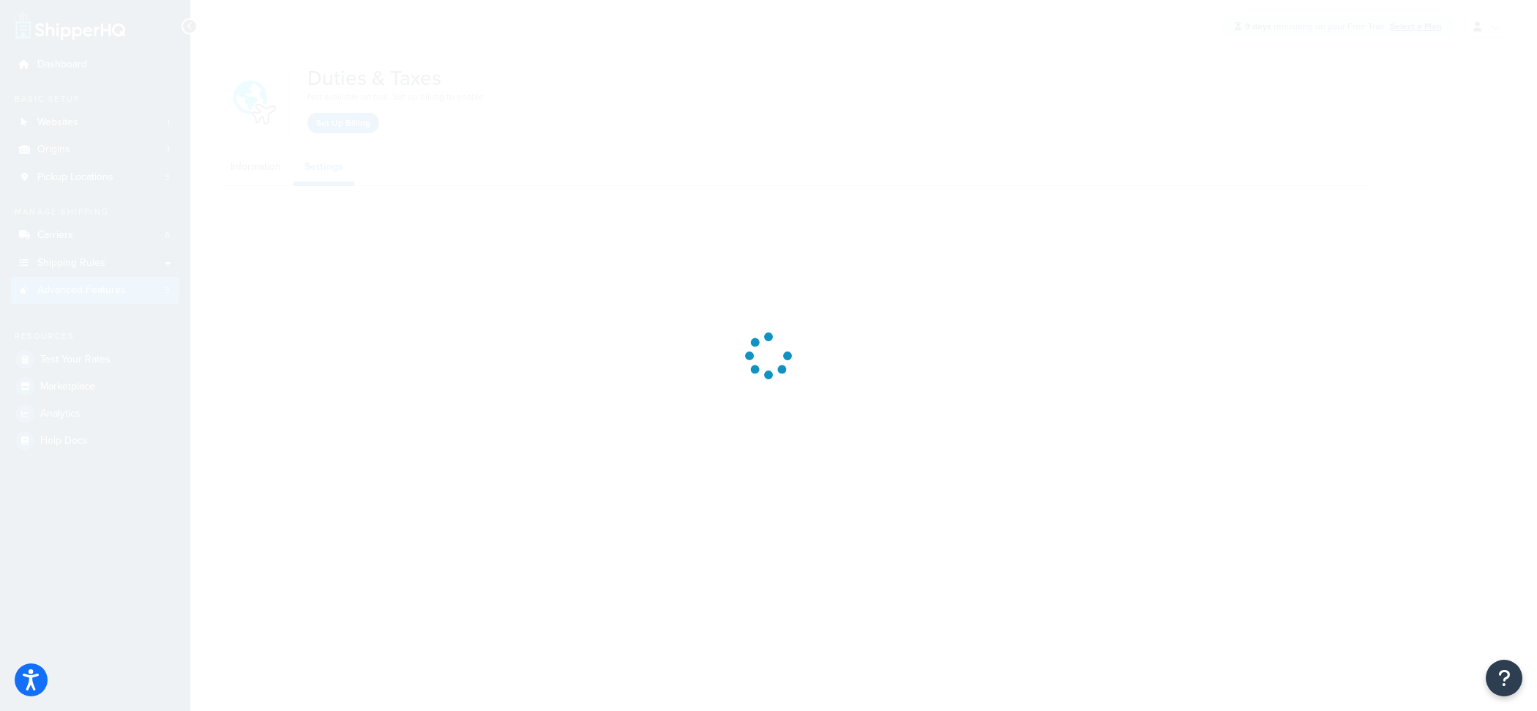
select select "US"
select select "false"
select select "AVERAGE"
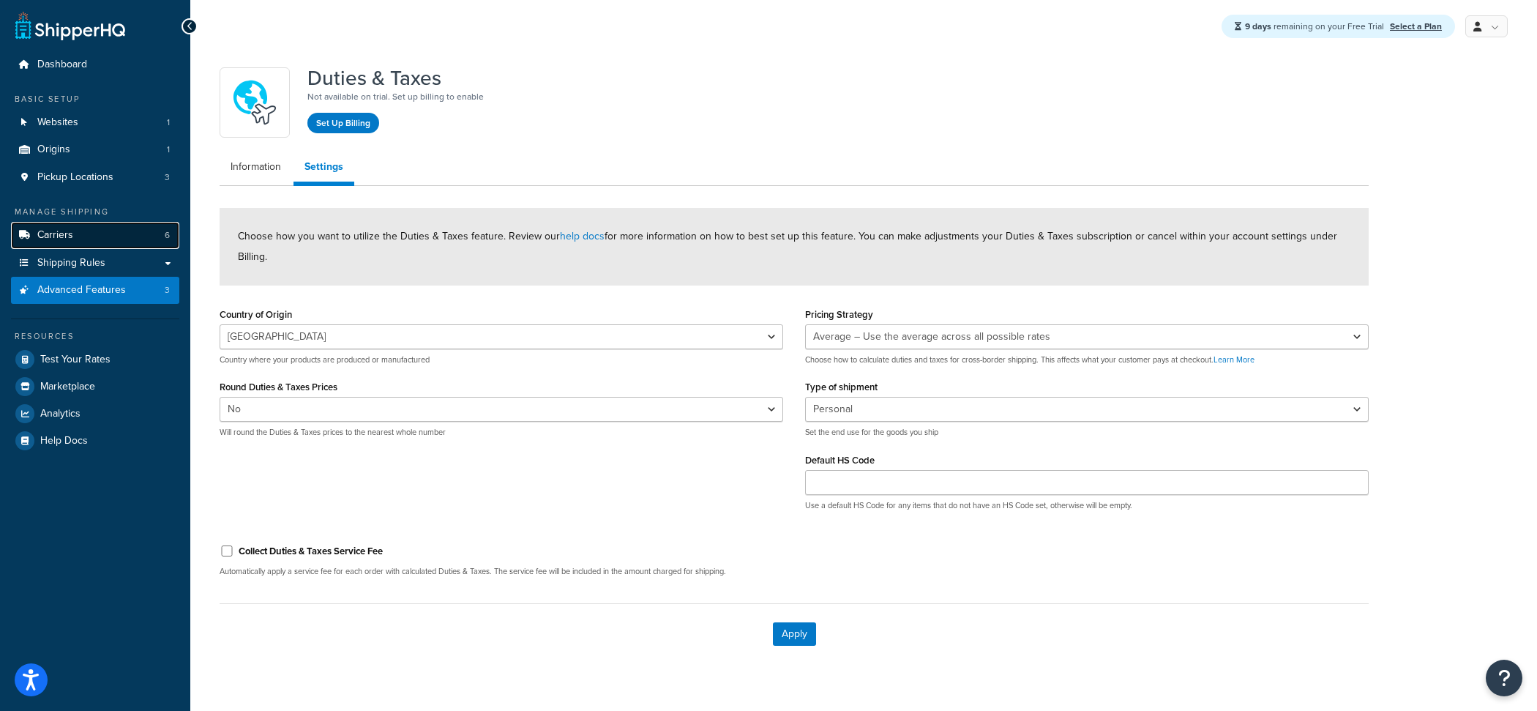
click at [155, 240] on link "Carriers 6" at bounding box center [95, 235] width 168 height 27
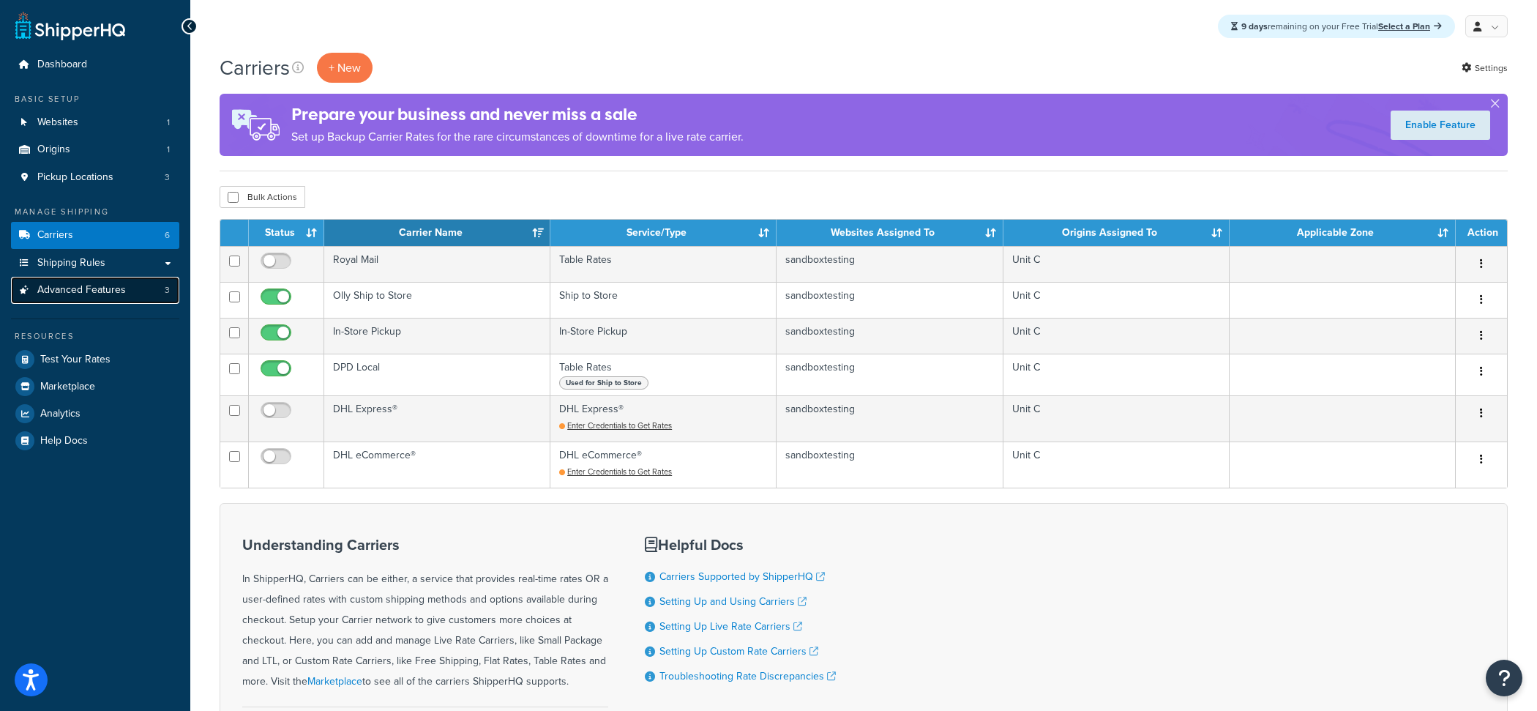
click at [118, 289] on span "Advanced Features" at bounding box center [81, 290] width 89 height 12
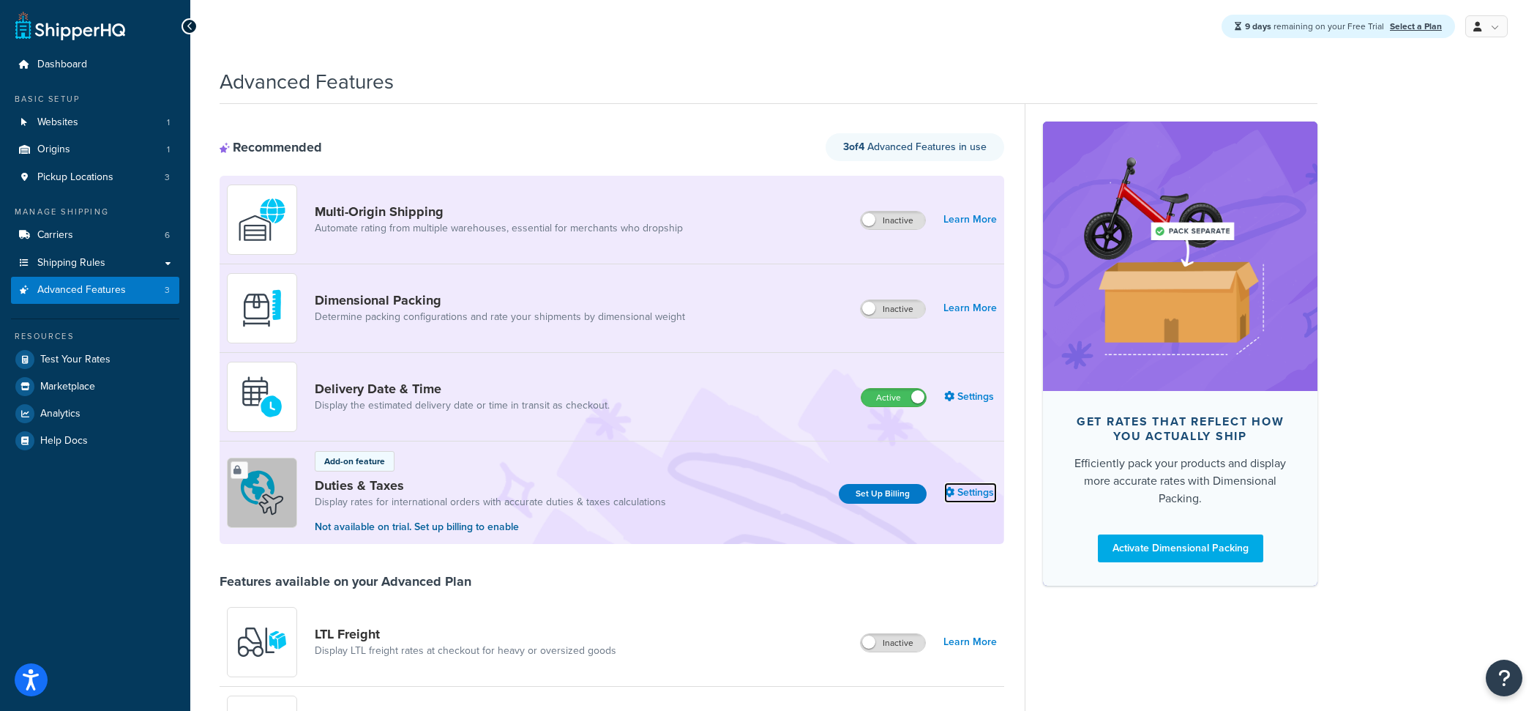
click at [957, 497] on link "Settings" at bounding box center [970, 492] width 53 height 20
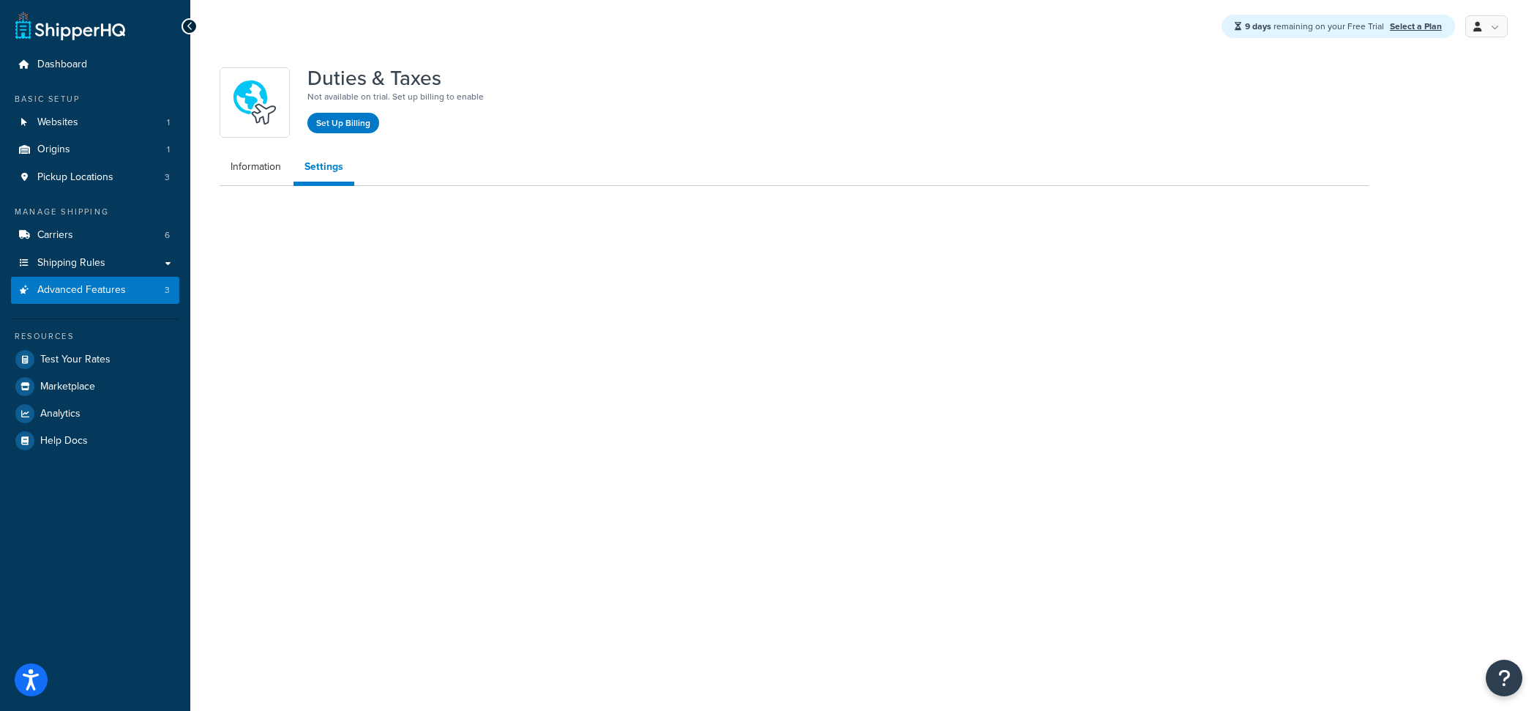
select select "US"
select select "false"
select select "AVERAGE"
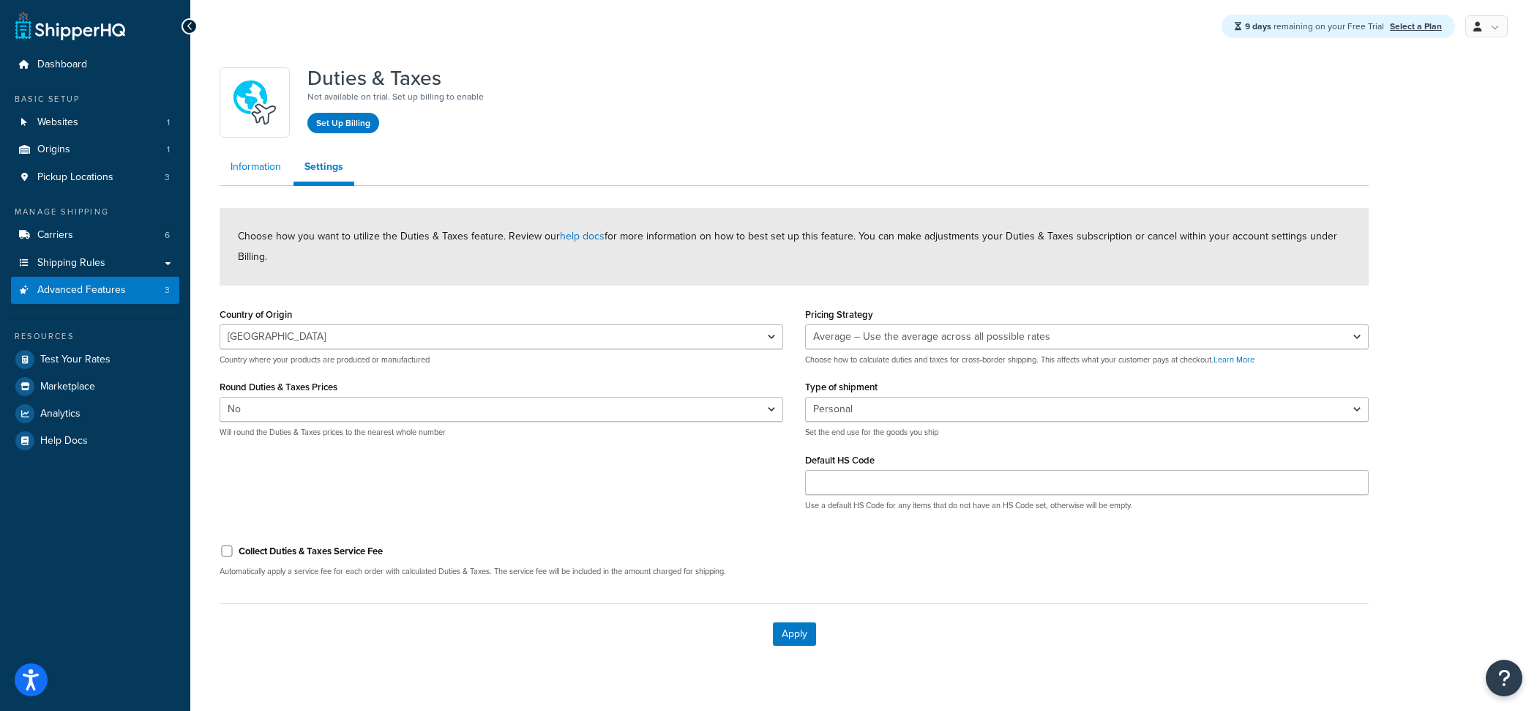
click at [264, 179] on link "Information" at bounding box center [256, 166] width 72 height 29
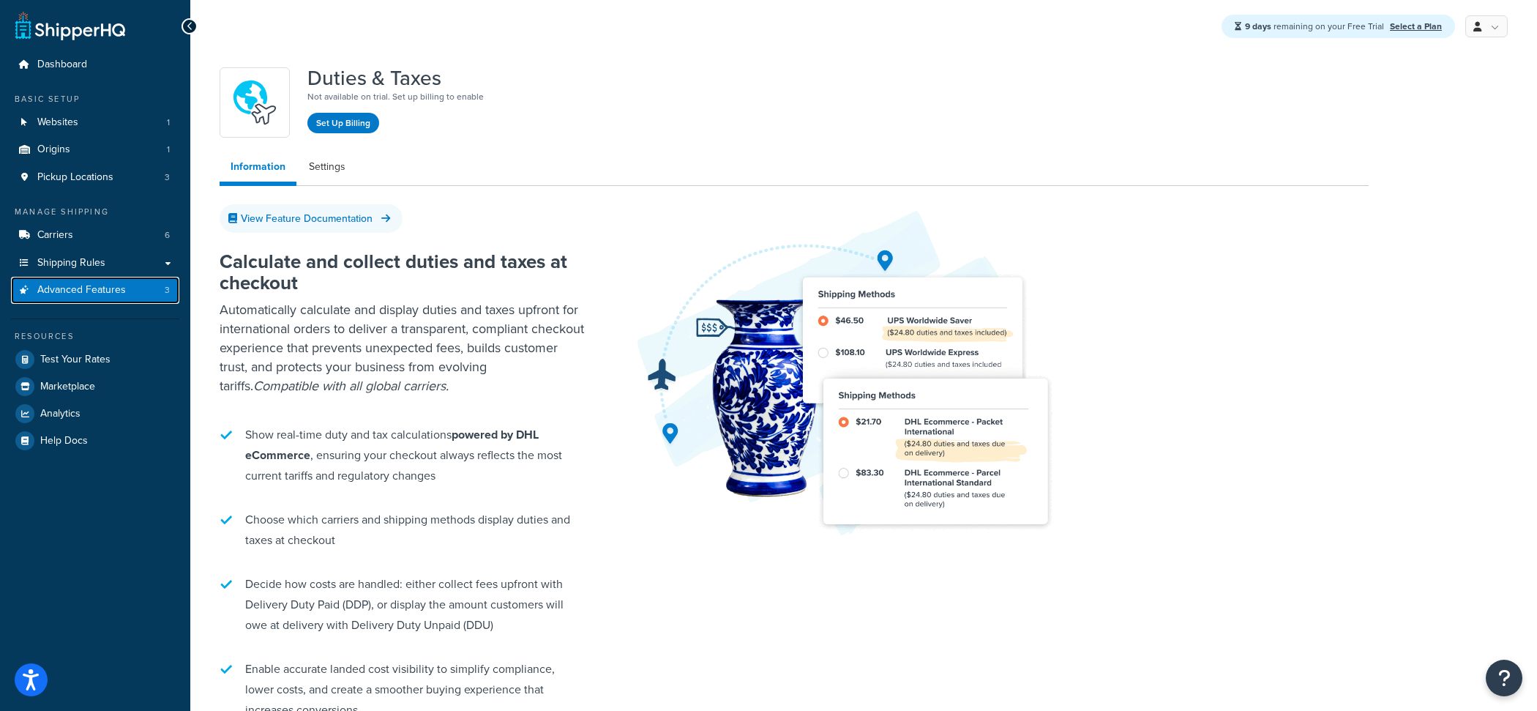
click at [160, 294] on link "Advanced Features 3" at bounding box center [95, 290] width 168 height 27
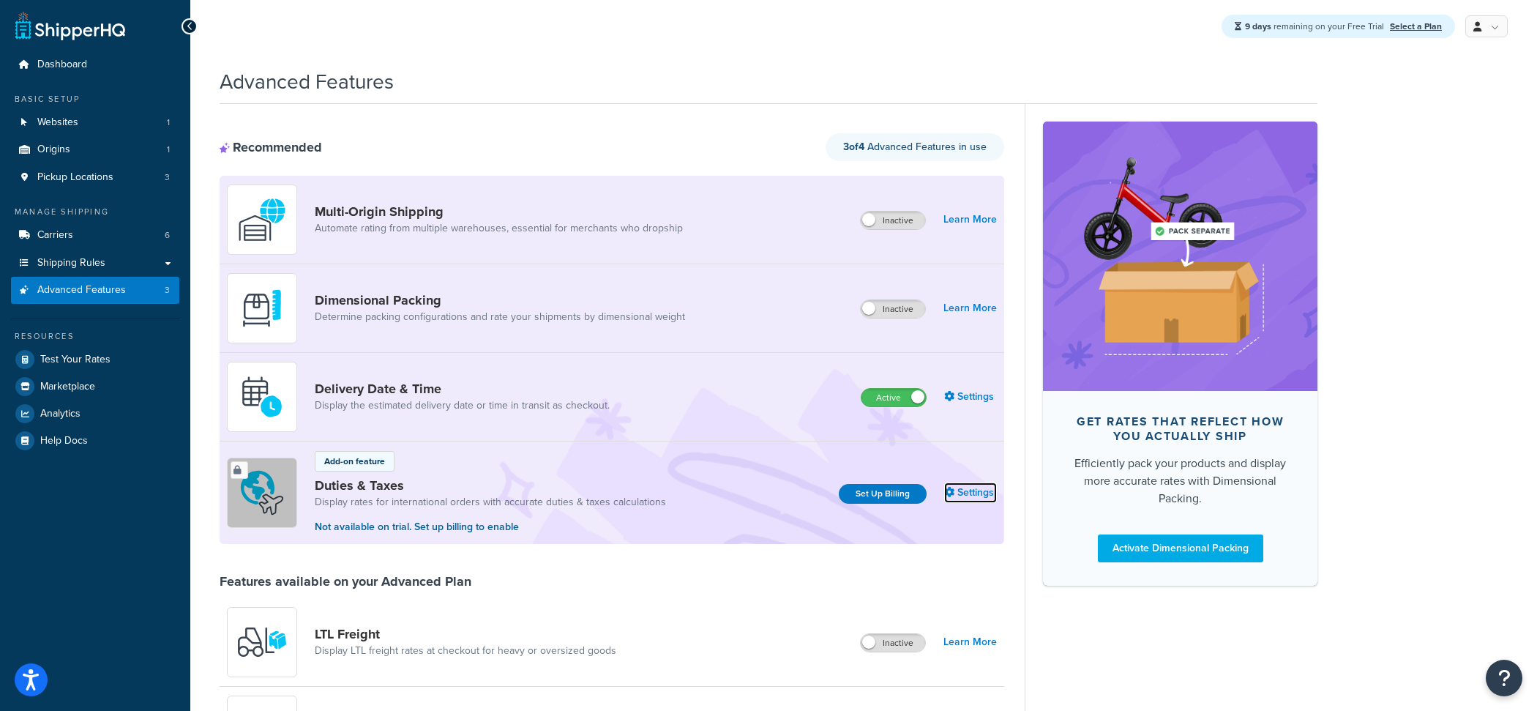
click at [974, 487] on link "Settings" at bounding box center [970, 492] width 53 height 20
select select "US"
select select "false"
select select "AVERAGE"
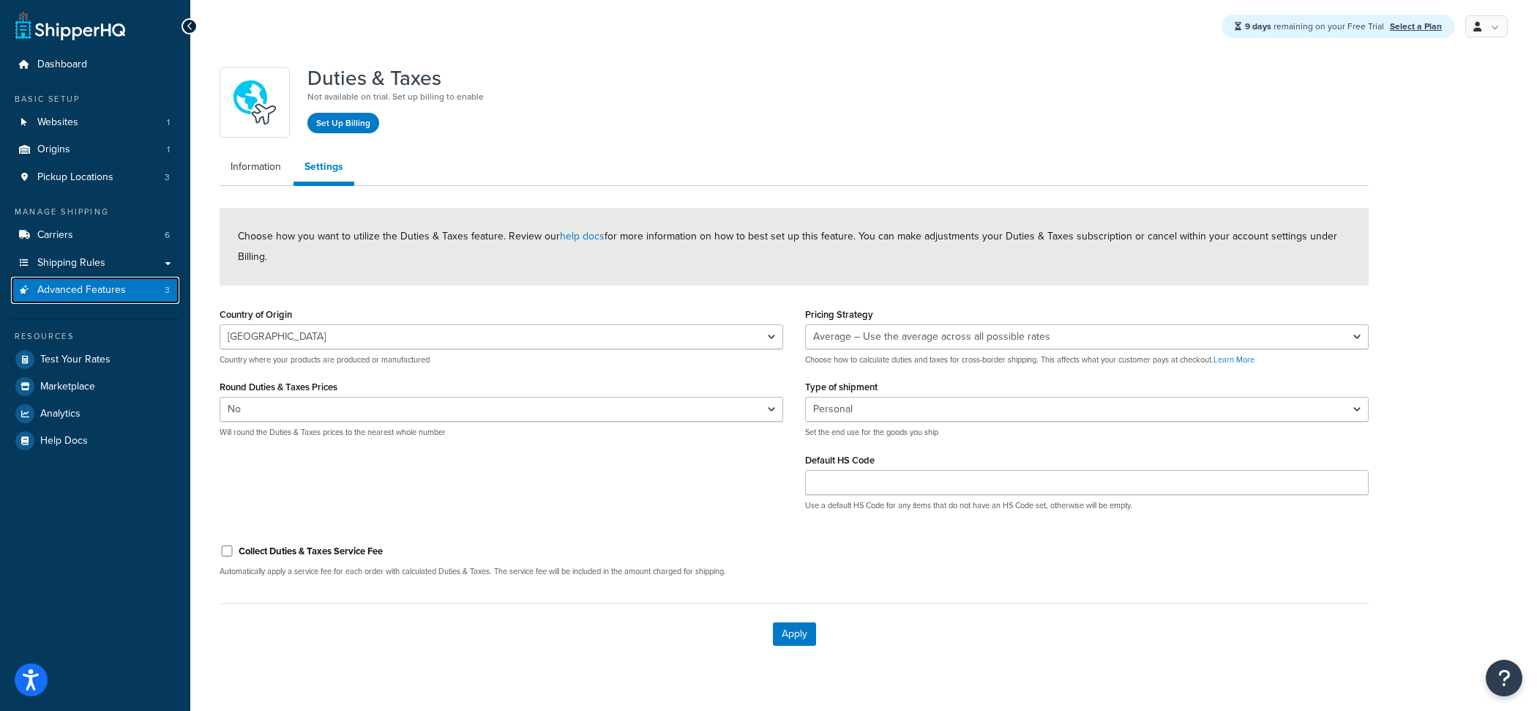
click at [135, 295] on link "Advanced Features 3" at bounding box center [95, 290] width 168 height 27
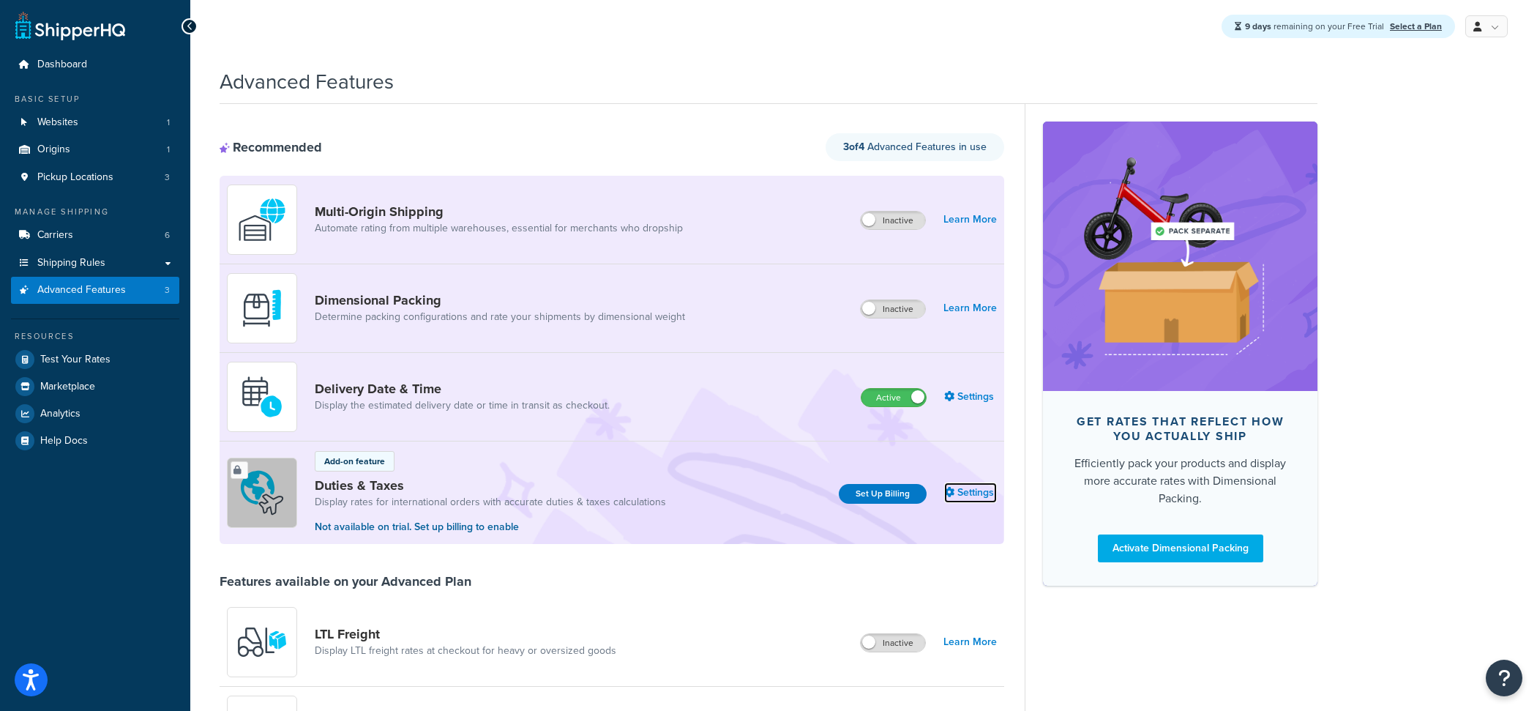
click at [980, 493] on link "Settings" at bounding box center [970, 492] width 53 height 20
select select "US"
select select "false"
select select "AVERAGE"
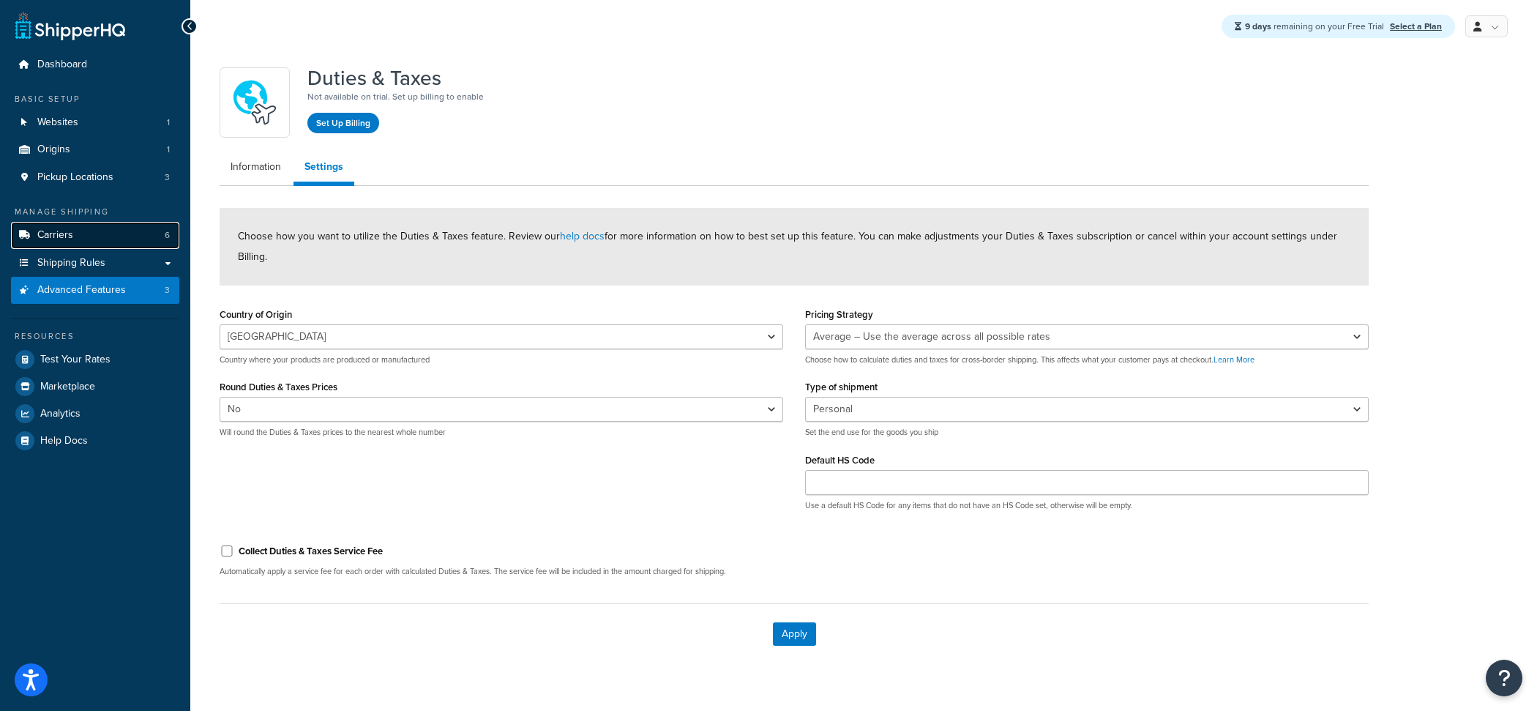
click at [101, 235] on link "Carriers 6" at bounding box center [95, 235] width 168 height 27
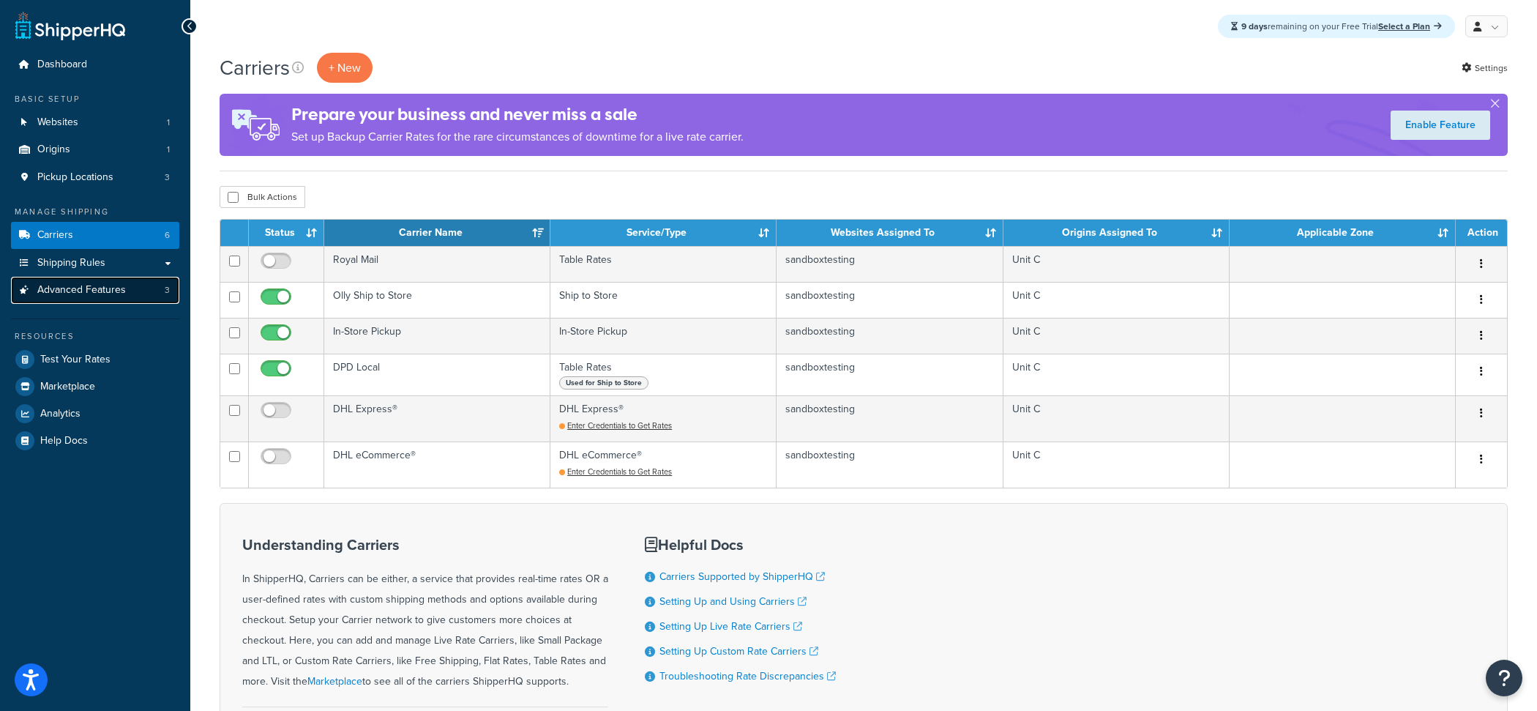
click at [146, 293] on link "Advanced Features 3" at bounding box center [95, 290] width 168 height 27
